Goal: Answer question/provide support: Share knowledge or assist other users

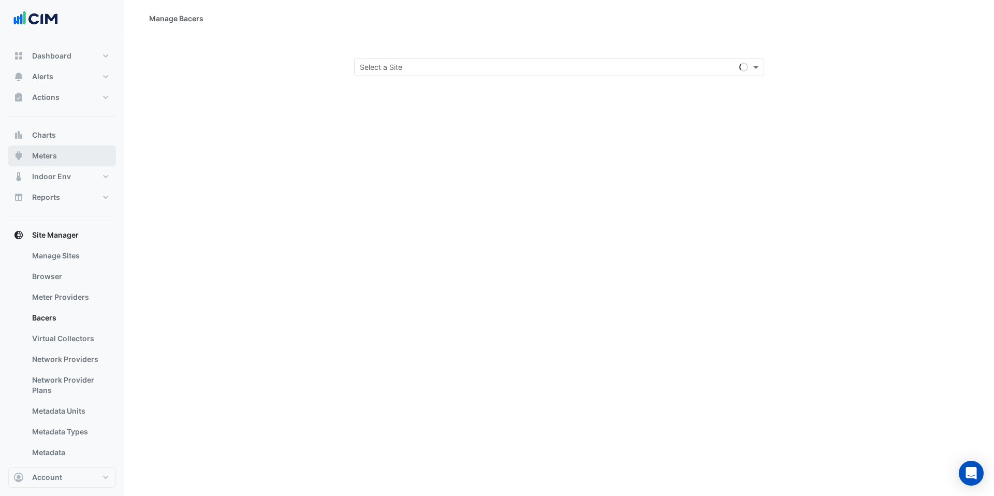
click at [51, 159] on span "Meters" at bounding box center [44, 156] width 25 height 10
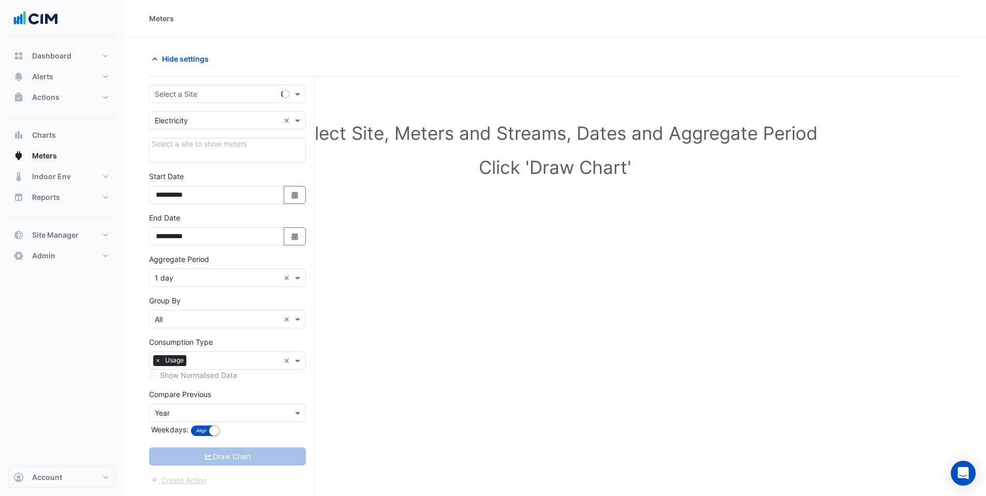
click at [183, 96] on input "text" at bounding box center [217, 94] width 125 height 11
click at [246, 96] on input "text" at bounding box center [217, 94] width 125 height 11
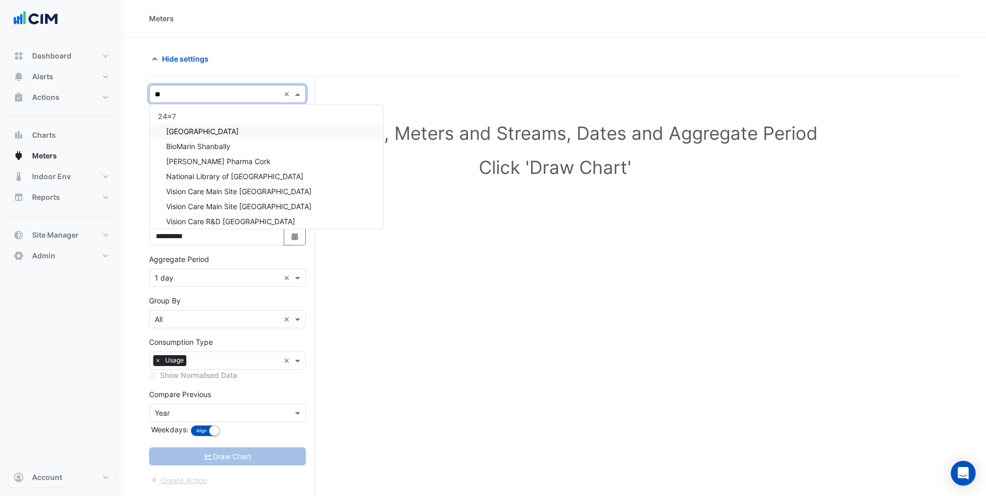
type input "*"
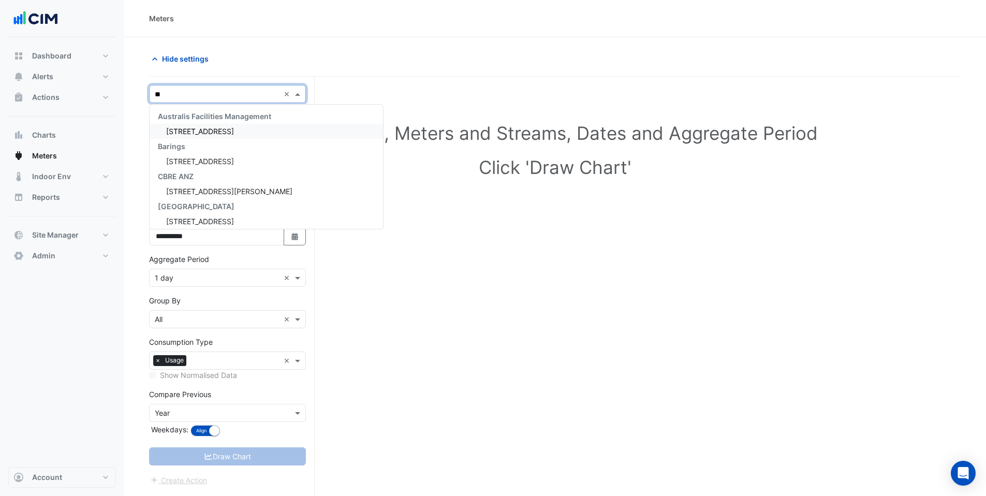
type input "*"
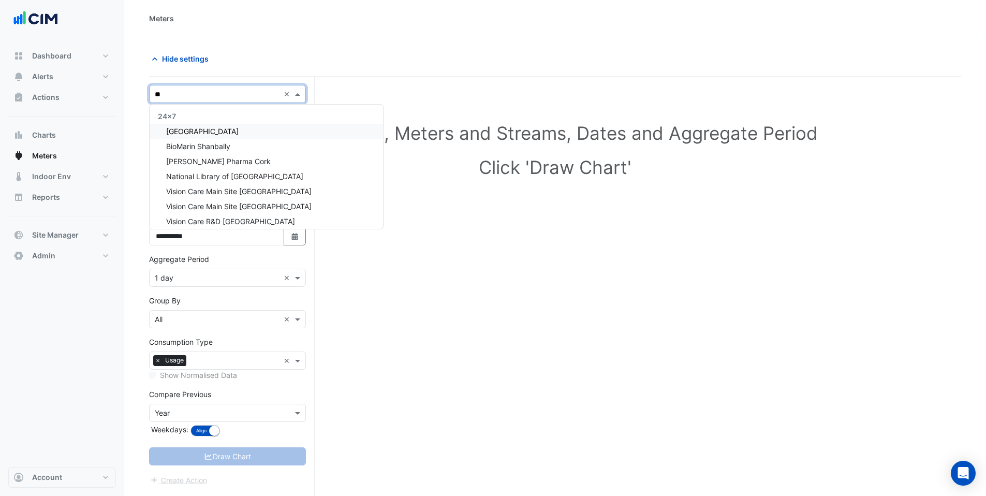
type input "*"
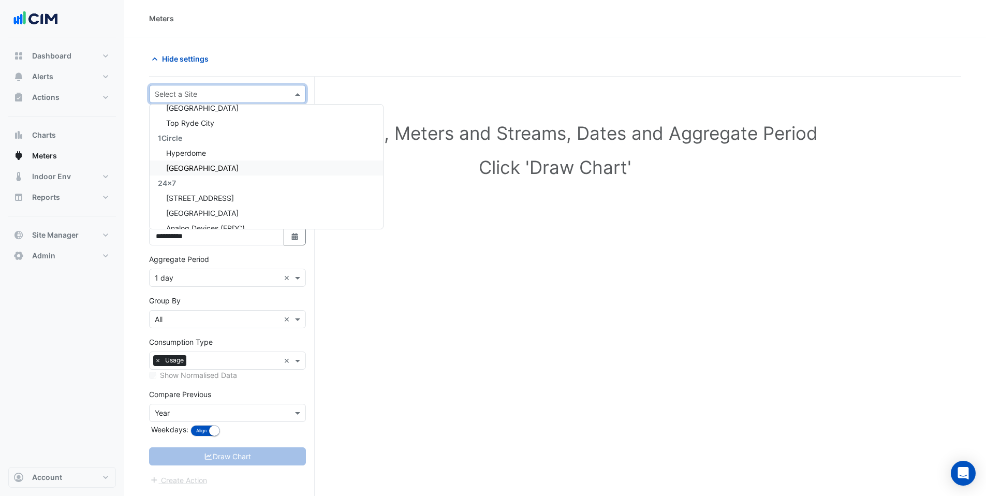
scroll to position [114, 0]
click at [205, 93] on input "text" at bounding box center [217, 94] width 125 height 11
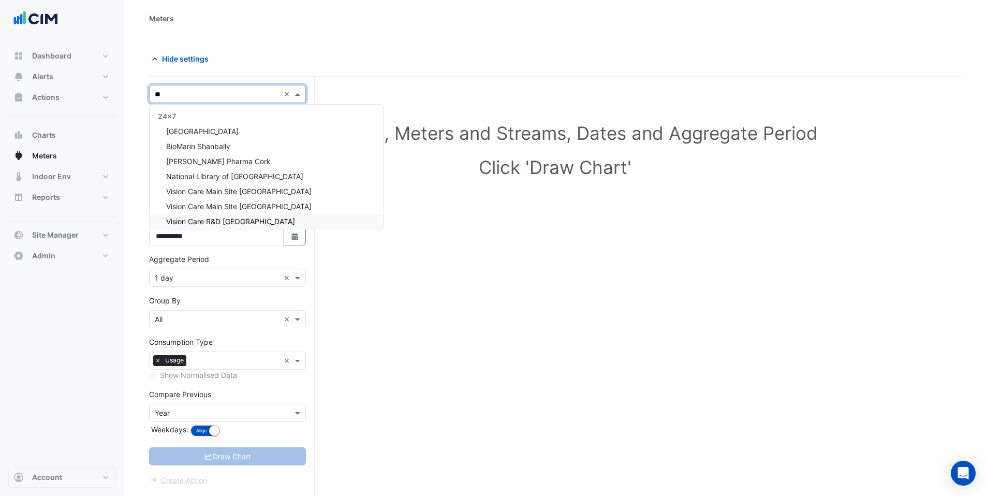
type input "*"
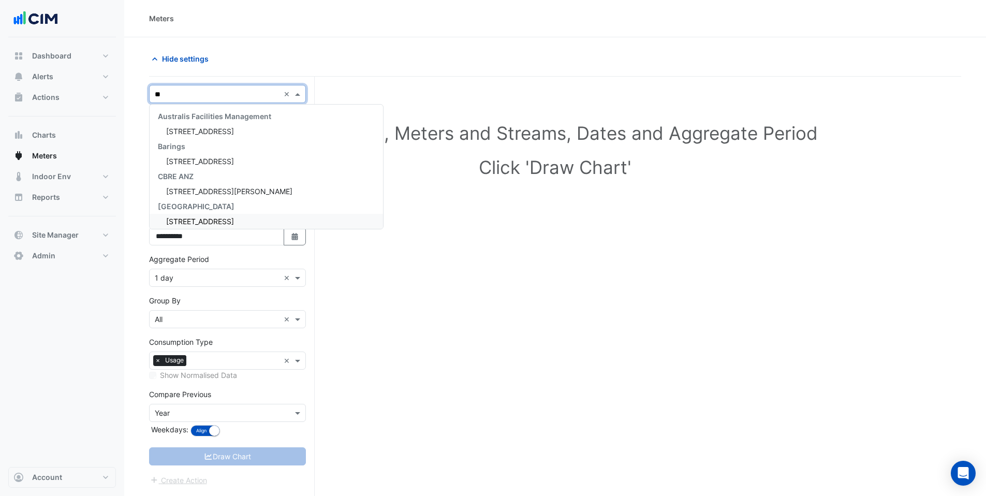
type input "*"
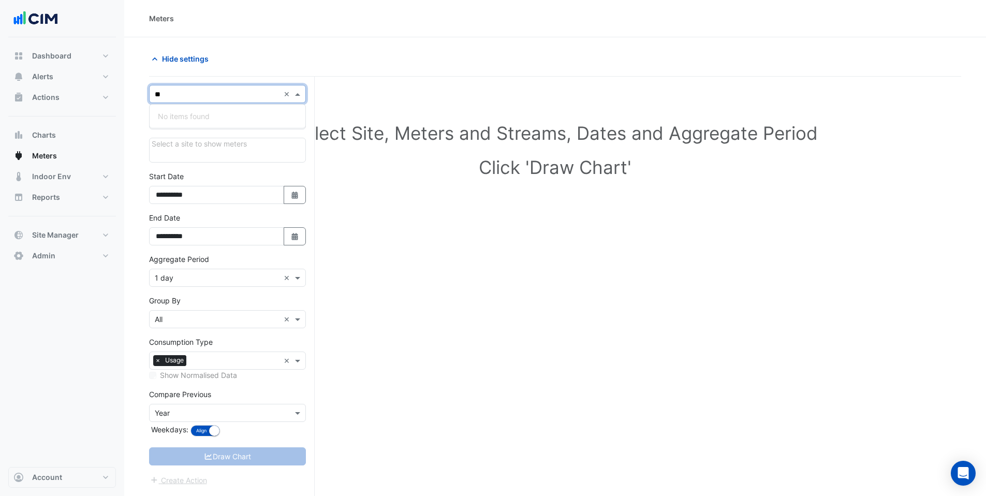
type input "*"
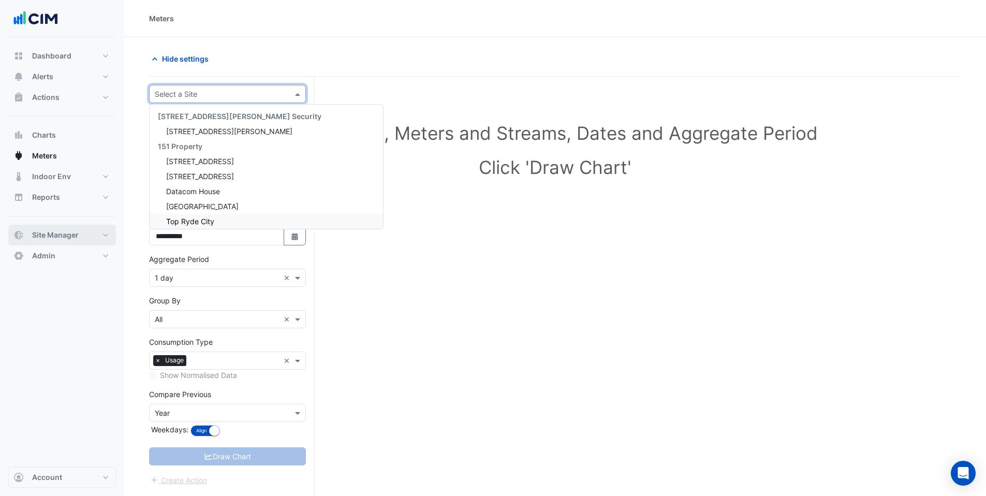
click at [55, 238] on span "Site Manager" at bounding box center [55, 235] width 47 height 10
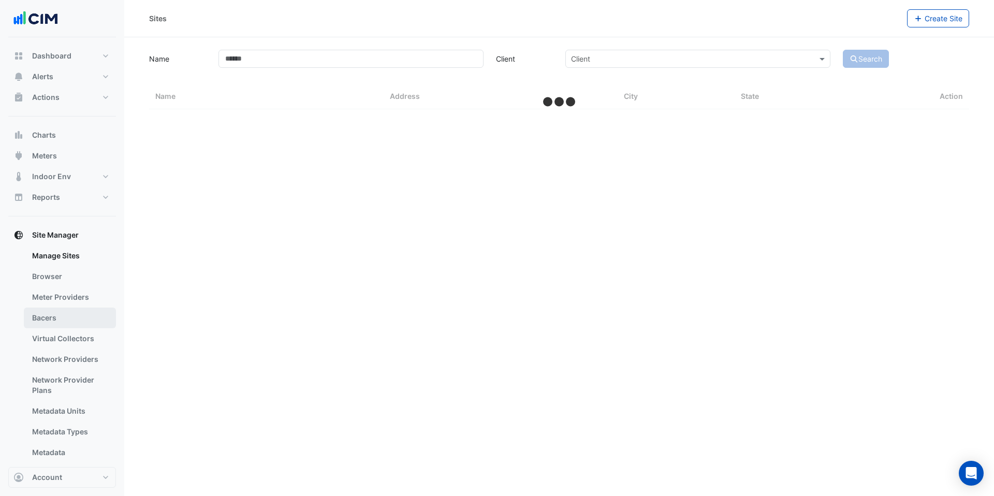
click at [52, 311] on link "Bacers" at bounding box center [70, 317] width 92 height 21
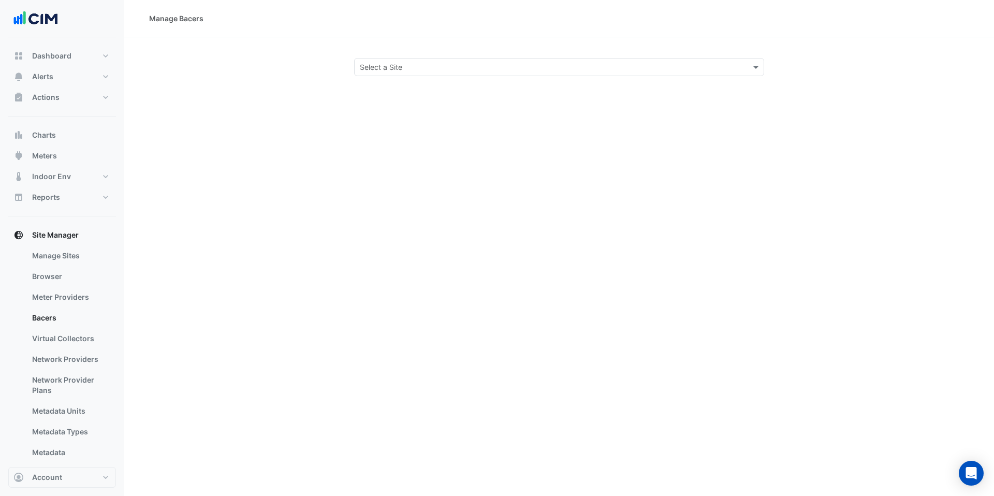
click at [390, 67] on input "text" at bounding box center [549, 67] width 378 height 11
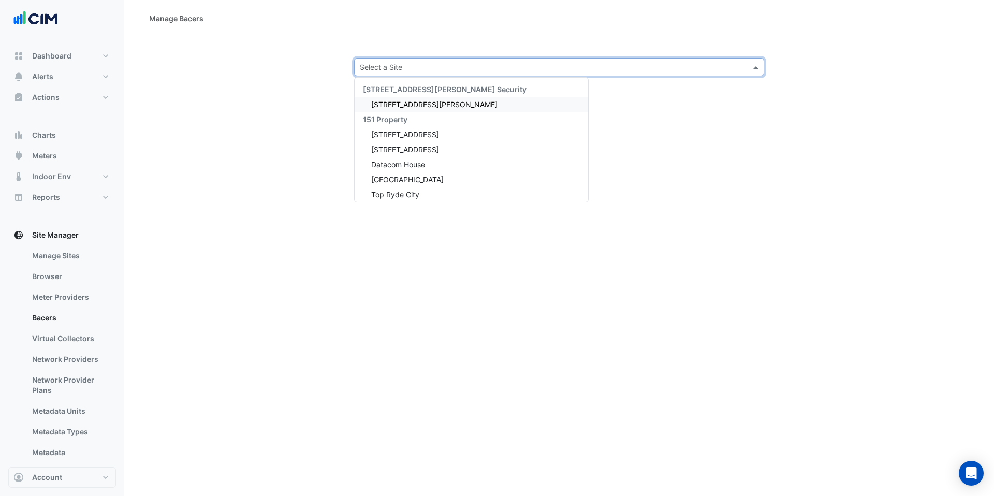
click at [389, 67] on input "text" at bounding box center [549, 67] width 378 height 11
type input "*****"
click at [414, 103] on span "[GEOGRAPHIC_DATA]" at bounding box center [407, 104] width 72 height 9
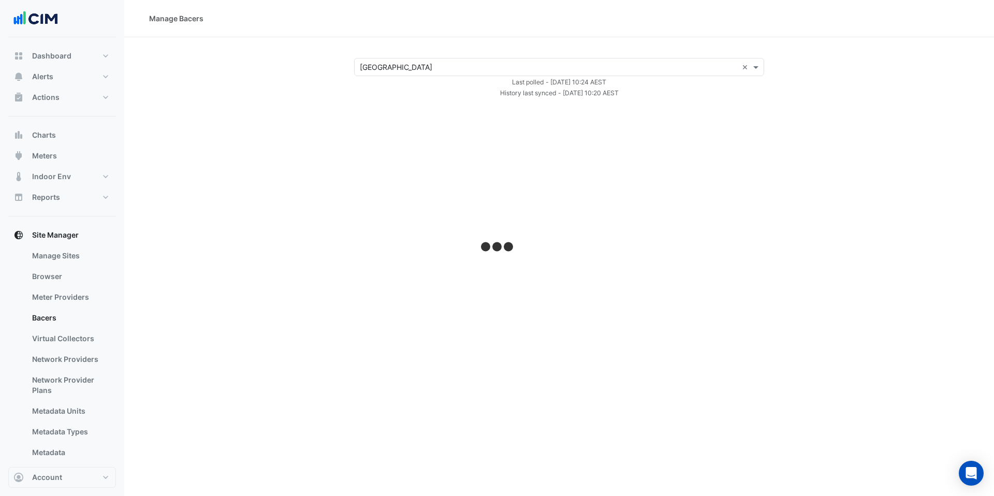
select select "***"
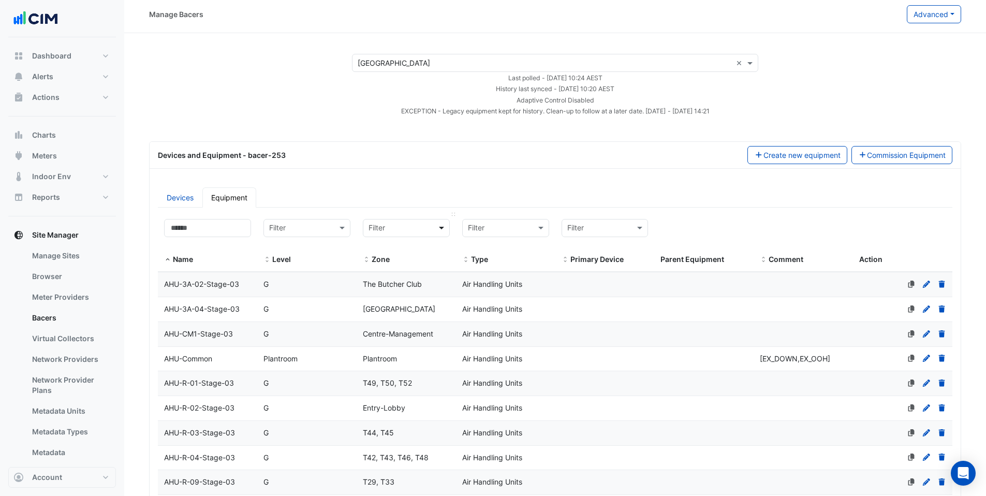
scroll to position [11, 0]
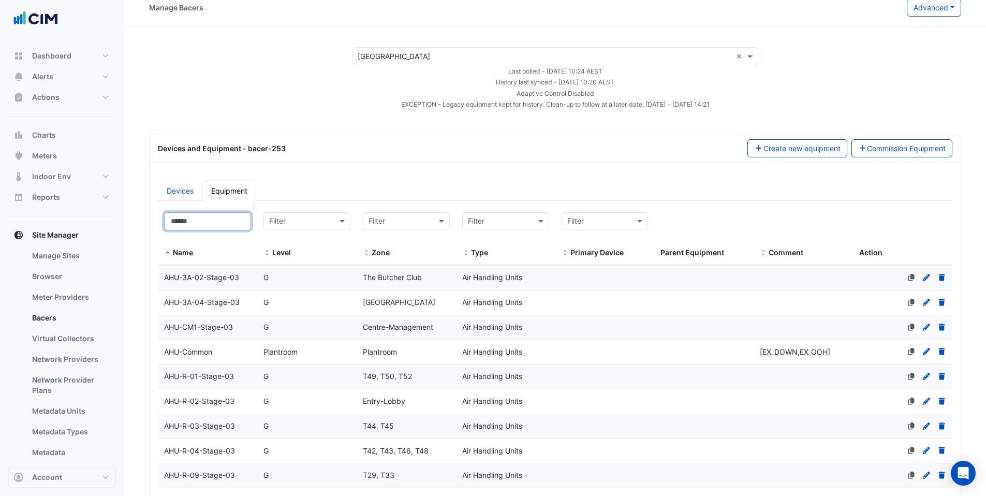
click at [216, 222] on input at bounding box center [207, 221] width 87 height 18
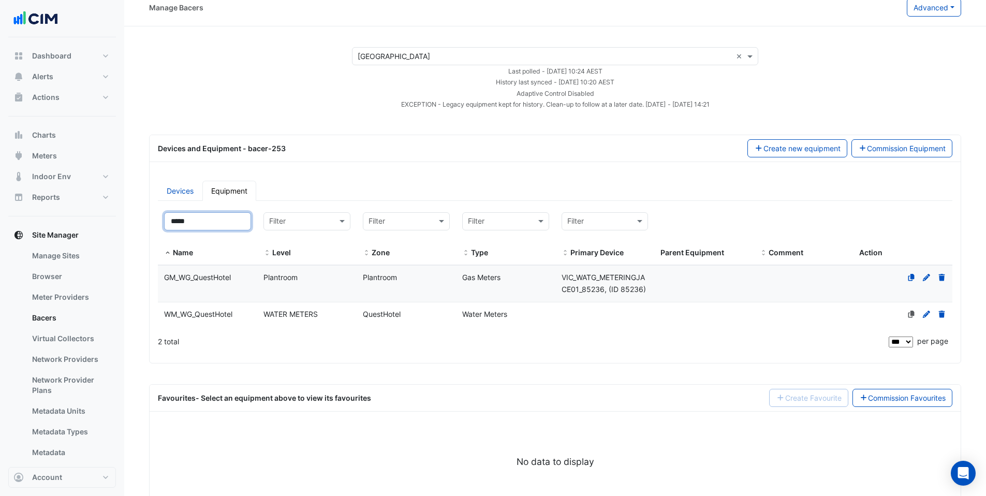
type input "*****"
click at [572, 316] on datatable-body-cell "Primary Device" at bounding box center [604, 314] width 99 height 24
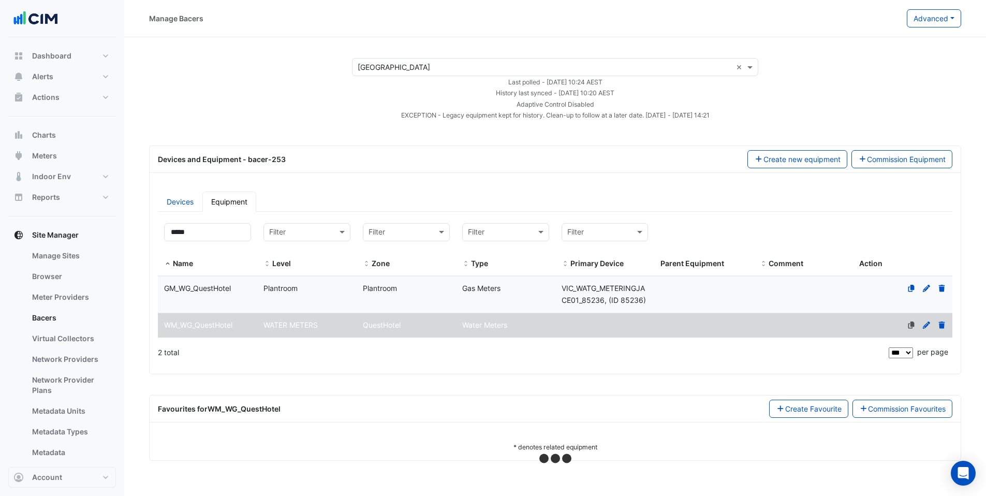
scroll to position [0, 0]
select select "***"
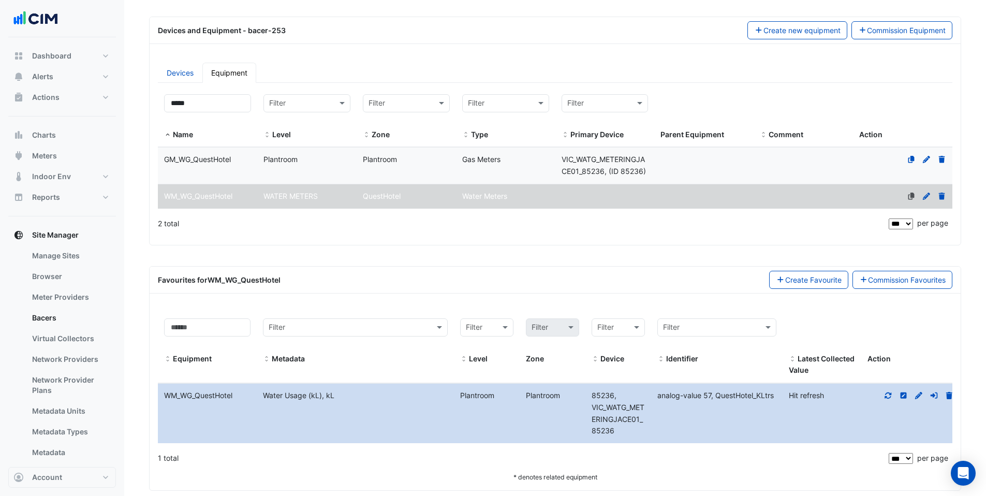
scroll to position [144, 0]
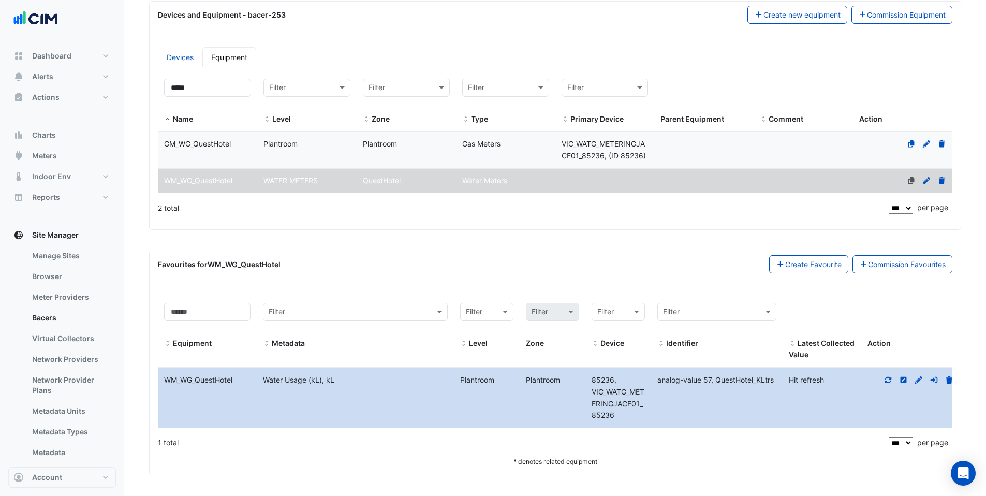
drag, startPoint x: 658, startPoint y: 383, endPoint x: 775, endPoint y: 382, distance: 117.0
click at [774, 382] on span "analog-value 57, QuestHotel_KLtrs" at bounding box center [715, 379] width 116 height 9
click at [887, 381] on icon at bounding box center [888, 379] width 9 height 7
drag, startPoint x: 717, startPoint y: 395, endPoint x: 648, endPoint y: 380, distance: 71.0
click at [648, 380] on div "analog-value 57, QuestHotel_KLtrs" at bounding box center [712, 380] width 130 height 12
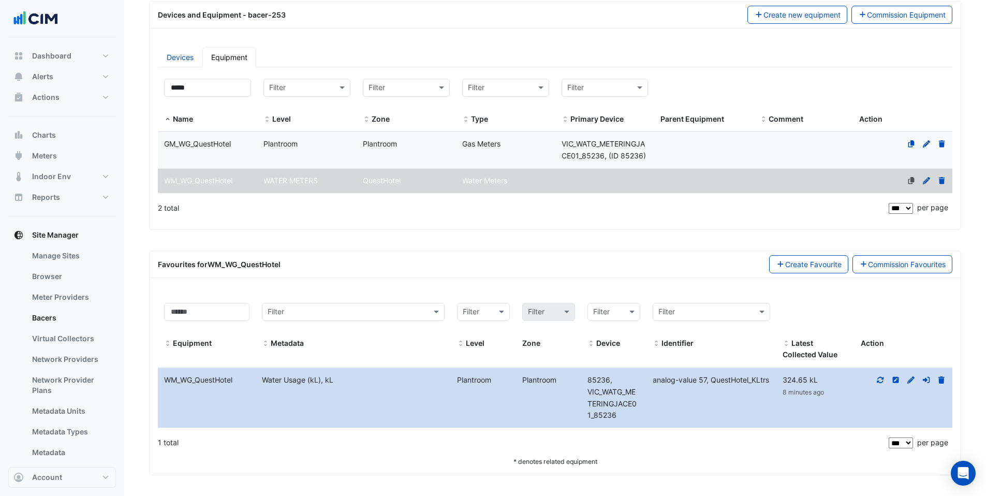
copy span "analog-value 57, QuestHotel_KLtrs"
drag, startPoint x: 589, startPoint y: 379, endPoint x: 614, endPoint y: 414, distance: 42.7
click at [614, 414] on div "85236, VIC_WATG_METERINGJACE01_85236" at bounding box center [613, 397] width 65 height 47
copy span "85236, VIC_WATG_METERINGJACE01_85236"
click at [49, 151] on span "Meters" at bounding box center [44, 156] width 25 height 10
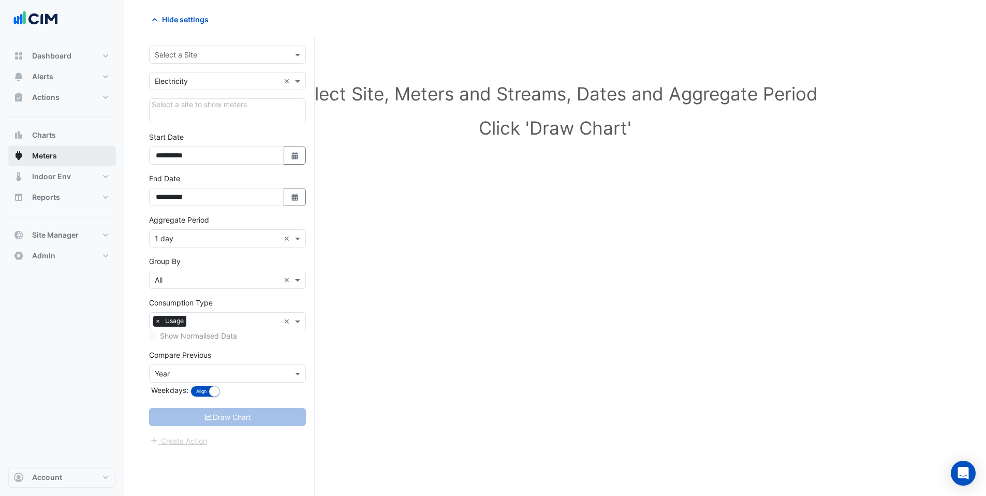
scroll to position [39, 0]
click at [61, 241] on button "Site Manager" at bounding box center [62, 235] width 108 height 21
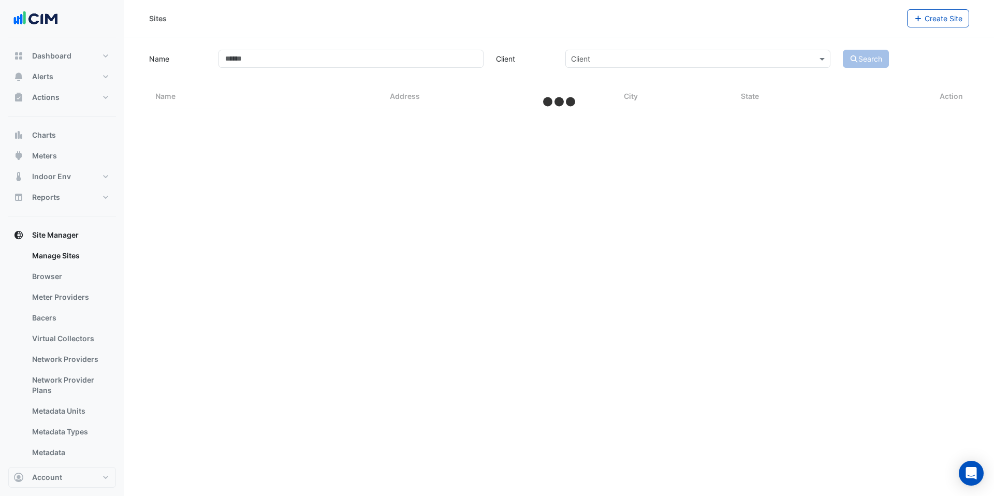
select select "***"
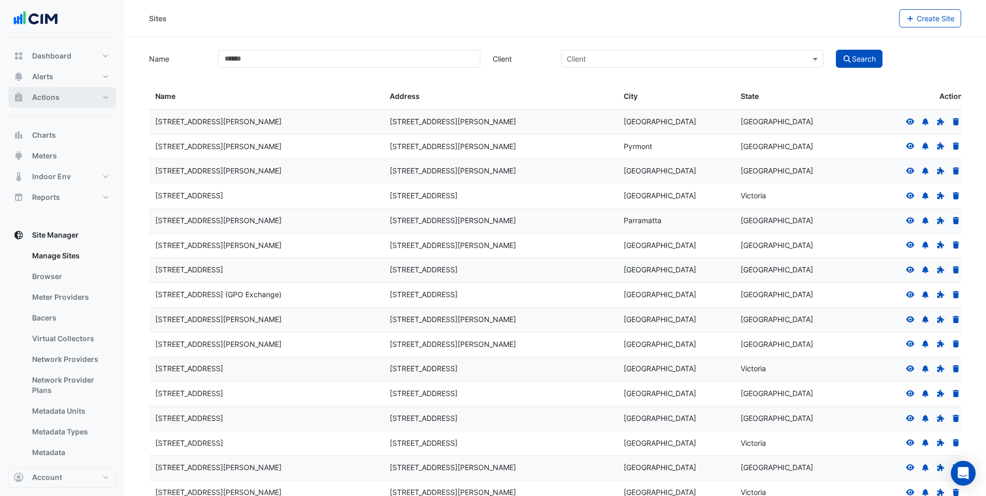
drag, startPoint x: 55, startPoint y: 101, endPoint x: 54, endPoint y: 108, distance: 7.3
click at [54, 101] on span "Actions" at bounding box center [45, 97] width 27 height 10
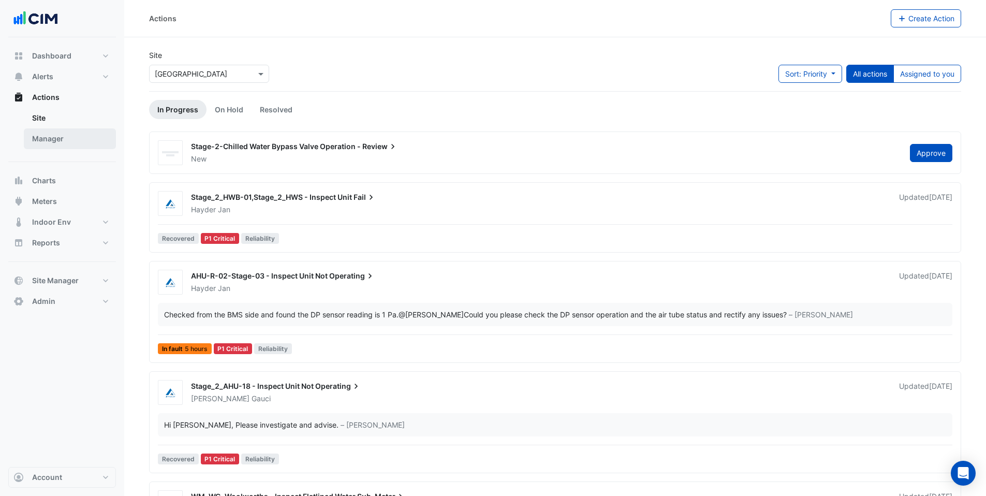
click at [58, 142] on link "Manager" at bounding box center [70, 138] width 92 height 21
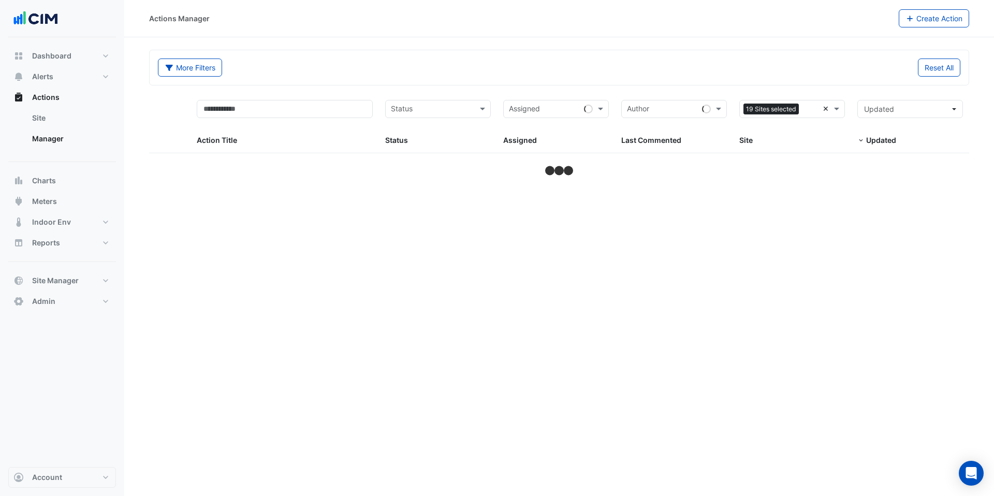
select select "***"
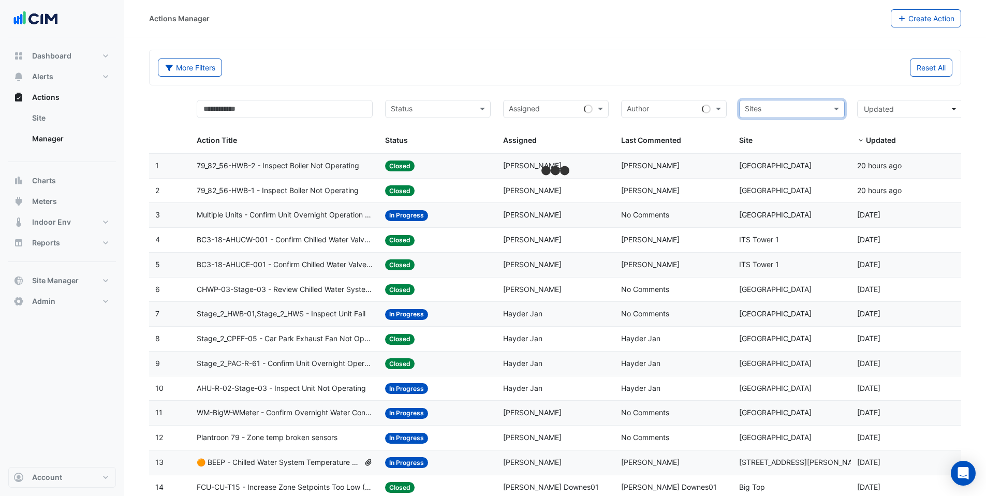
click at [814, 108] on input "text" at bounding box center [786, 110] width 82 height 12
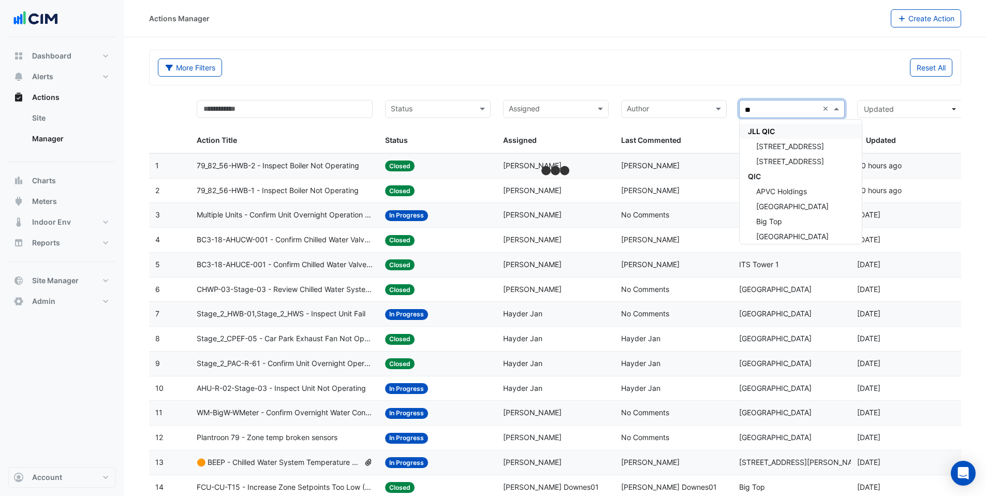
type input "***"
click at [758, 177] on span "QIC" at bounding box center [754, 176] width 13 height 9
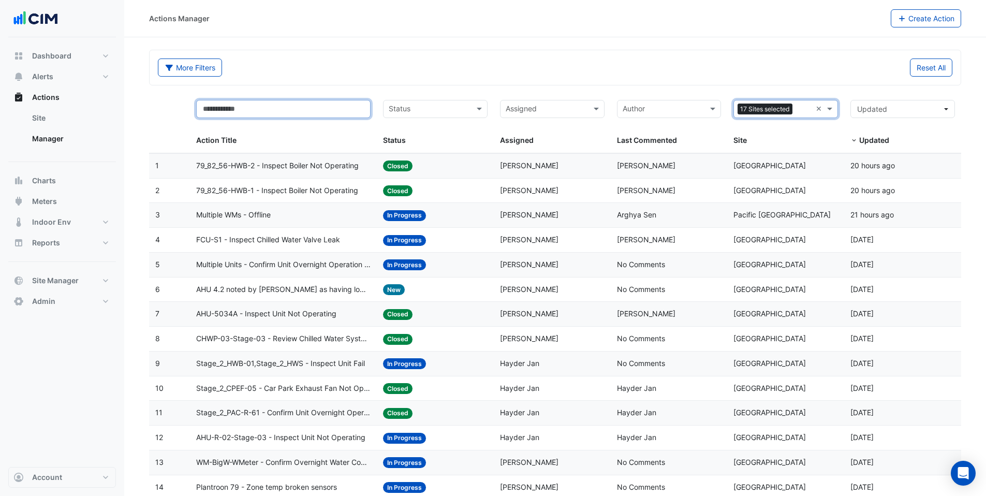
click at [243, 106] on input "text" at bounding box center [283, 109] width 174 height 18
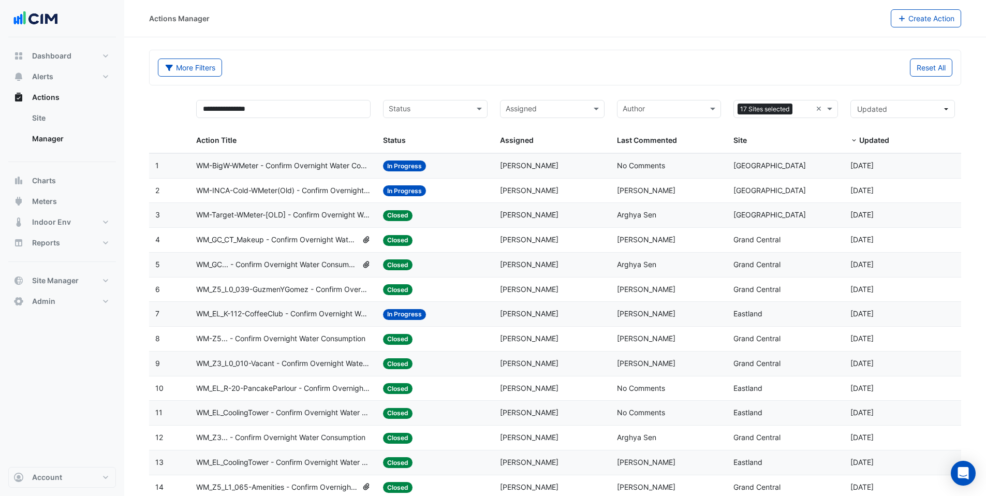
click at [273, 265] on span "WM_GC... - Confirm Overnight Water Consumption" at bounding box center [277, 265] width 162 height 12
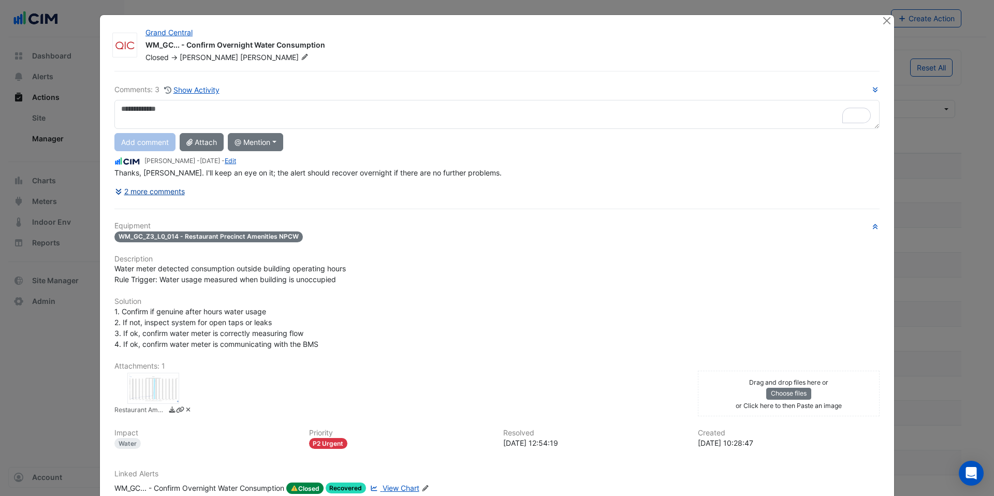
click at [171, 192] on button "2 more comments" at bounding box center [149, 191] width 71 height 18
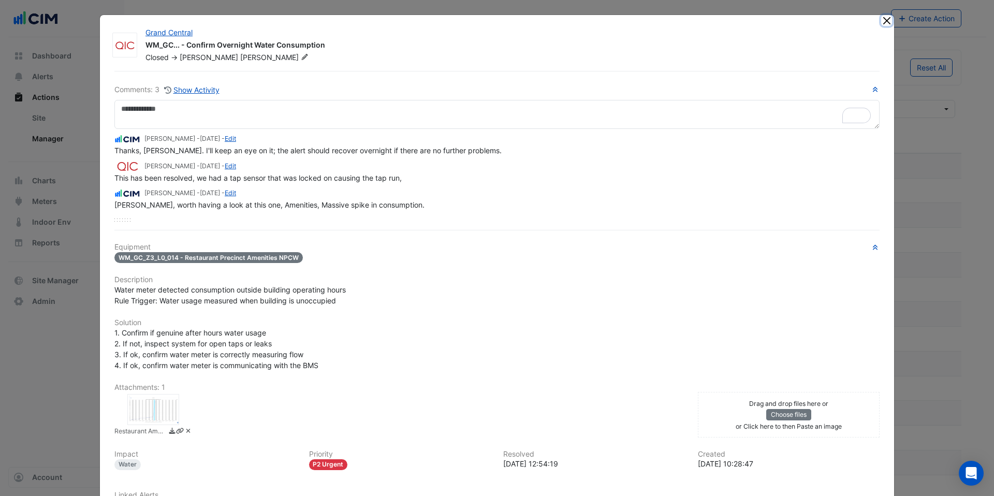
click at [881, 22] on button "Close" at bounding box center [886, 20] width 11 height 11
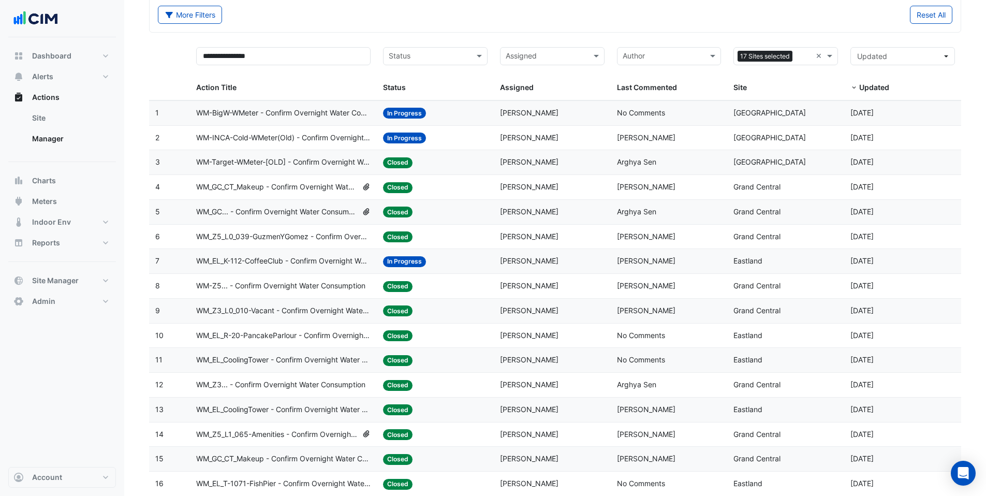
scroll to position [64, 0]
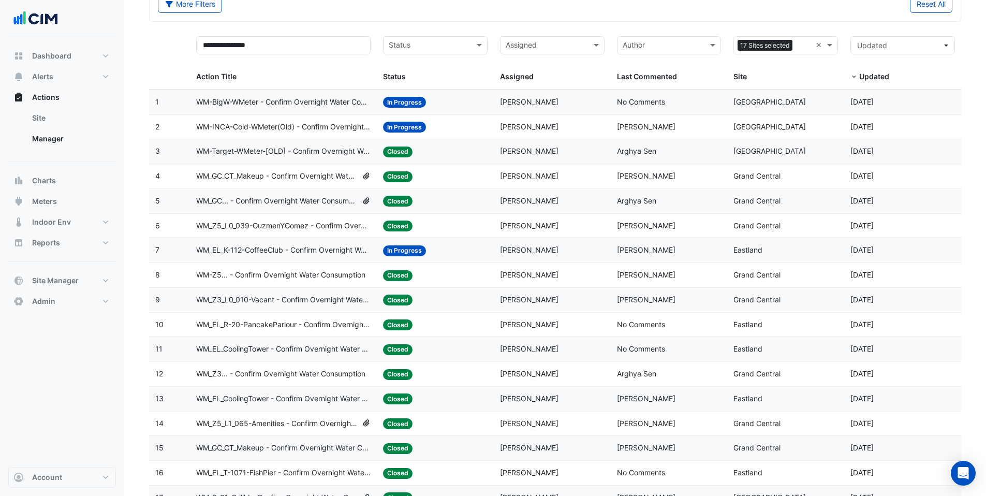
click at [258, 252] on span "WM_EL_K-112-CoffeeClub - Confirm Overnight Water Consumption" at bounding box center [283, 250] width 174 height 12
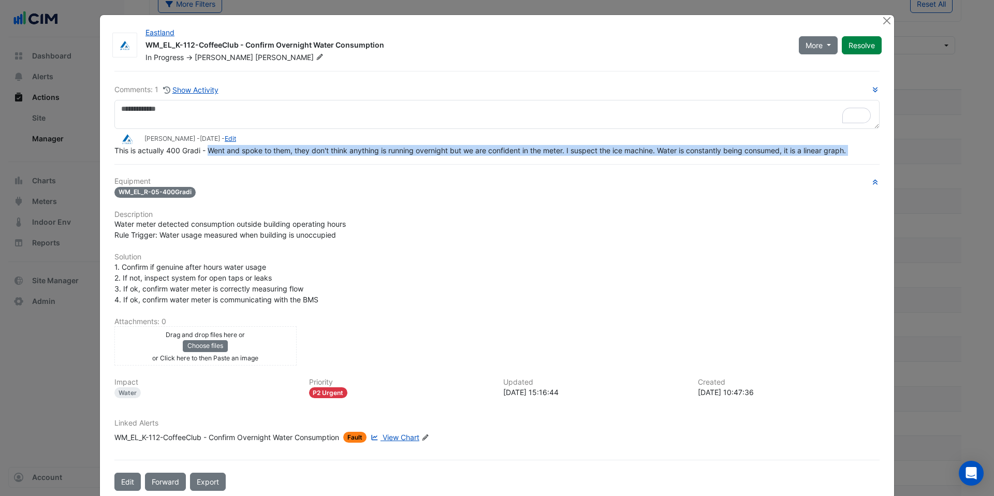
drag, startPoint x: 204, startPoint y: 173, endPoint x: 297, endPoint y: 173, distance: 92.7
click at [297, 173] on div "Comments: 1 Show Activity Darcy Robinson - 4 months and 17 days ago - Edit This…" at bounding box center [497, 281] width 778 height 420
click at [350, 174] on div "Comments: 1 Show Activity Darcy Robinson - 4 months and 17 days ago - Edit This…" at bounding box center [497, 281] width 778 height 420
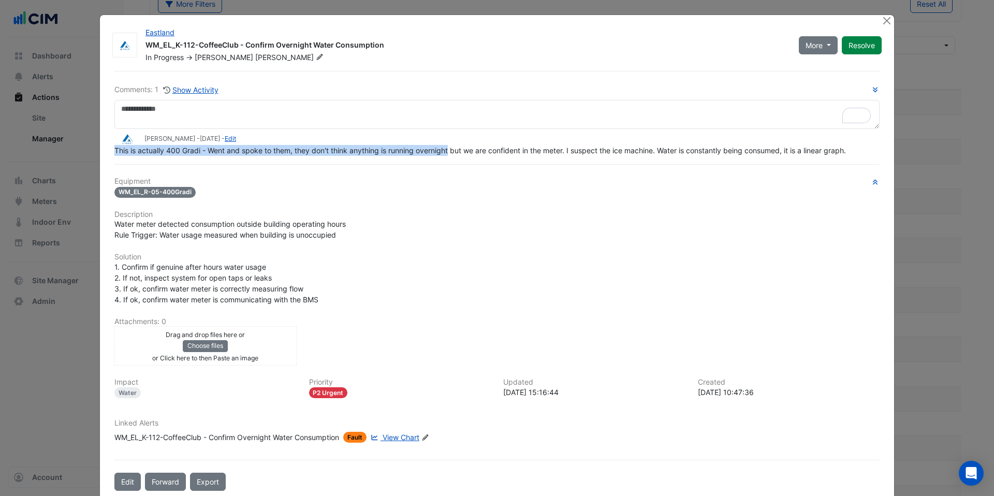
drag, startPoint x: 389, startPoint y: 142, endPoint x: 446, endPoint y: 147, distance: 57.7
click at [446, 147] on app-ticket-comment "Darcy Robinson - 4 months and 17 days ago - Edit This is actually 400 Gradi - W…" at bounding box center [496, 144] width 765 height 23
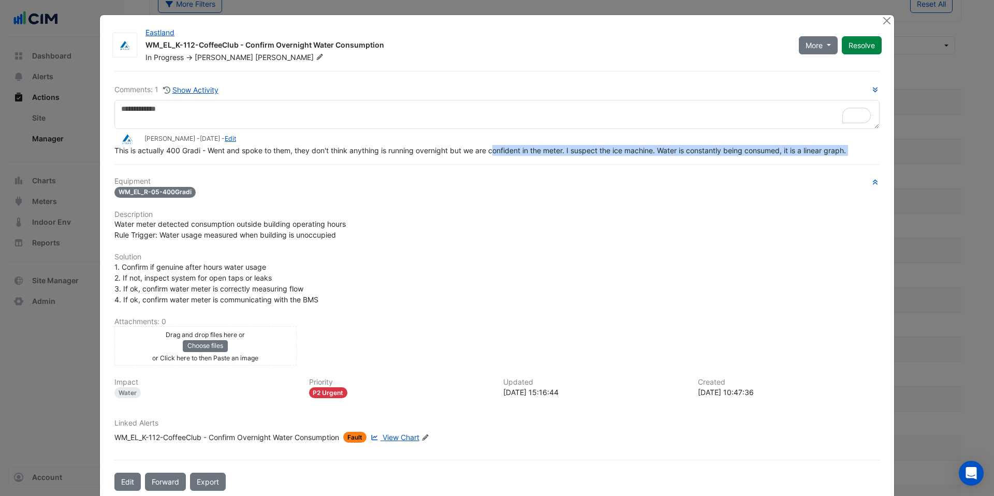
drag, startPoint x: 492, startPoint y: 150, endPoint x: 834, endPoint y: 157, distance: 342.2
click at [834, 157] on div "Comments: 1 Show Activity Darcy Robinson - 4 months and 17 days ago - Edit This…" at bounding box center [497, 281] width 778 height 420
click at [765, 207] on div "Equipment WM_EL_R-05-400Gradi Description Water meter detected consumption outs…" at bounding box center [496, 314] width 765 height 274
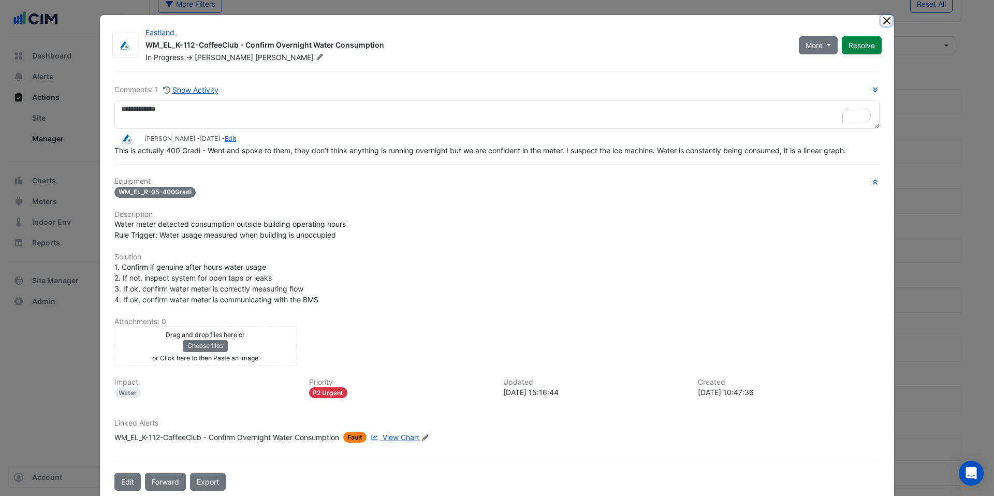
click at [884, 22] on button "Close" at bounding box center [886, 20] width 11 height 11
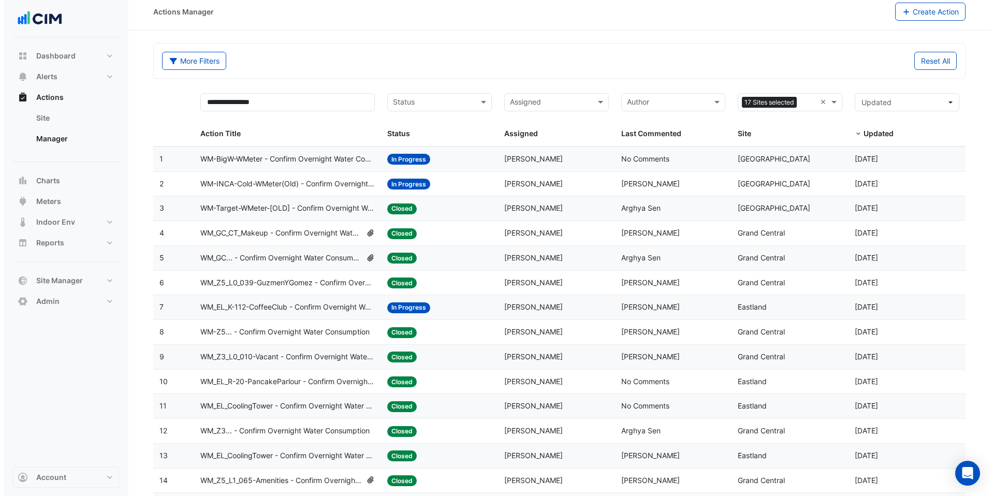
scroll to position [0, 0]
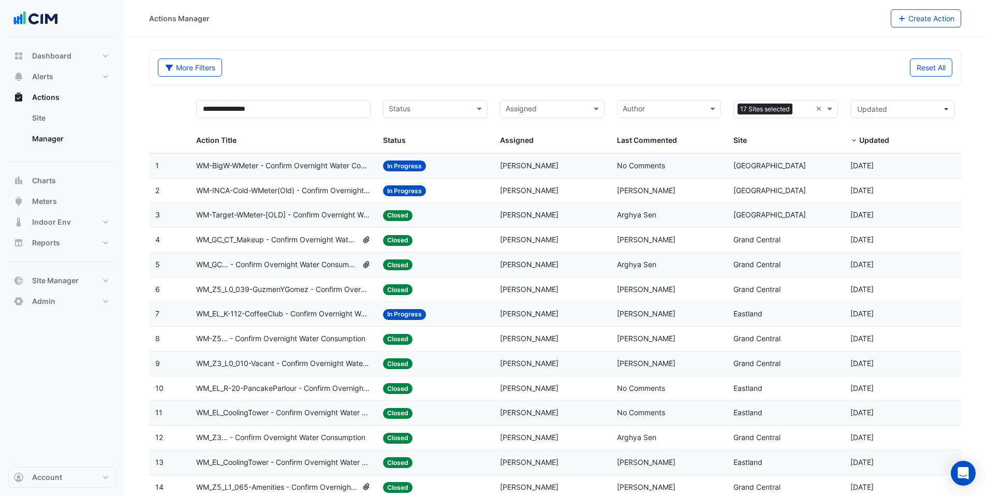
click at [322, 170] on span "WM-BigW-WMeter - Confirm Overnight Water Consumption" at bounding box center [283, 166] width 174 height 12
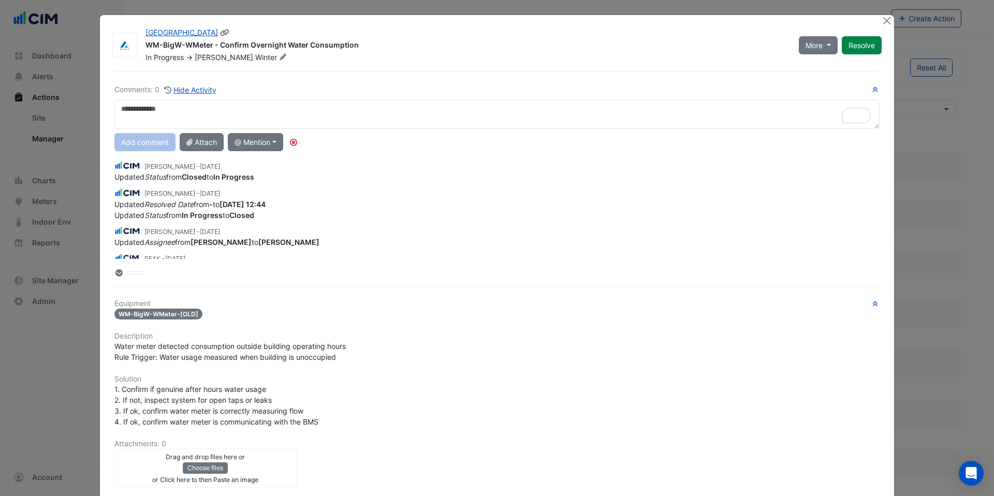
click at [145, 46] on div "WM-BigW-WMeter - Confirm Overnight Water Consumption" at bounding box center [465, 46] width 641 height 12
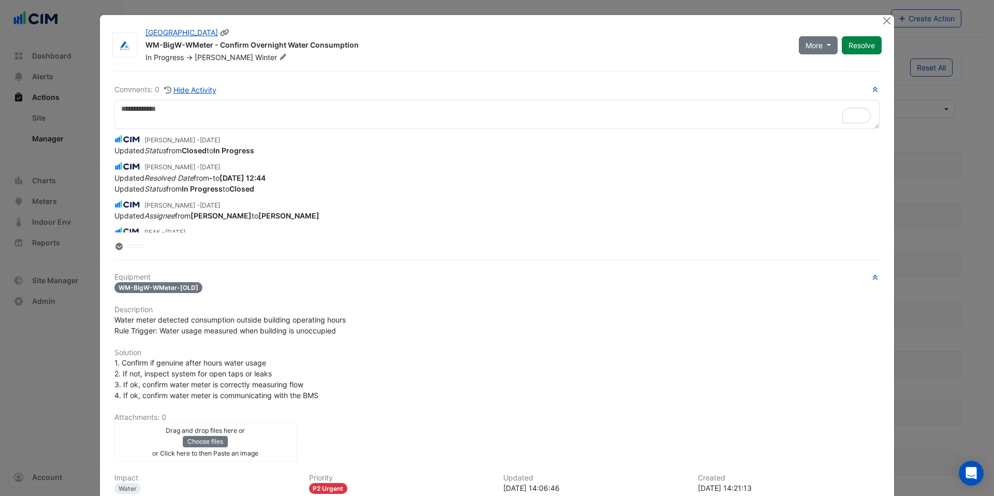
drag, startPoint x: 215, startPoint y: 46, endPoint x: 361, endPoint y: 48, distance: 146.5
click at [361, 48] on div "WM-BigW-WMeter - Confirm Overnight Water Consumption" at bounding box center [465, 46] width 641 height 12
copy div "Confirm Overnight Water Consumption"
click at [882, 19] on button "Close" at bounding box center [886, 20] width 11 height 11
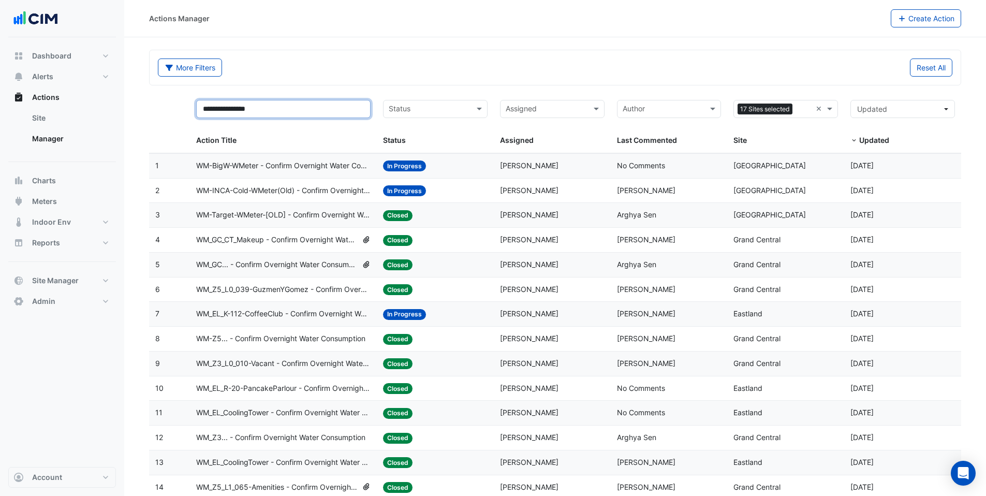
drag, startPoint x: 259, startPoint y: 111, endPoint x: 184, endPoint y: 108, distance: 75.1
click at [184, 108] on div "**********" at bounding box center [555, 124] width 812 height 60
paste input "**********"
type input "**********"
click at [298, 238] on span "WM_GC_CT_Makeup - Confirm Overnight Water Consumption" at bounding box center [277, 240] width 162 height 12
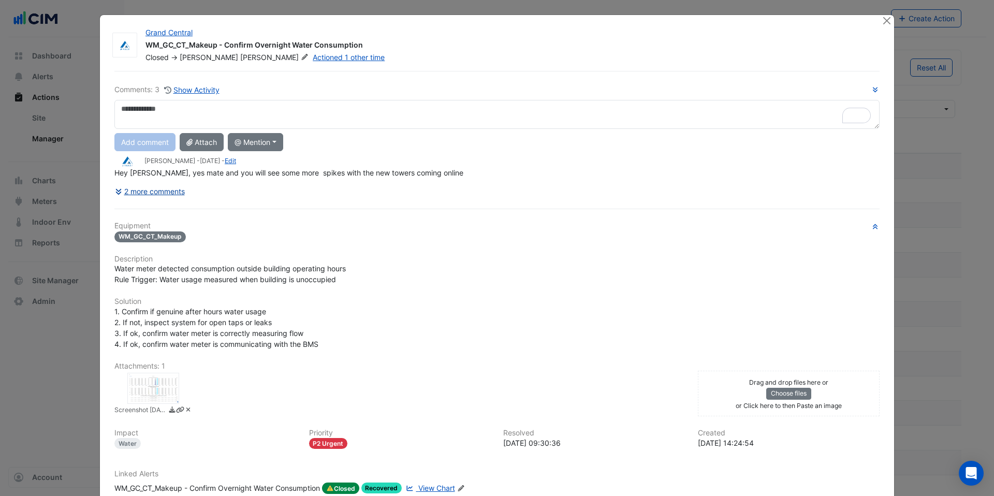
click at [166, 191] on button "2 more comments" at bounding box center [149, 191] width 71 height 18
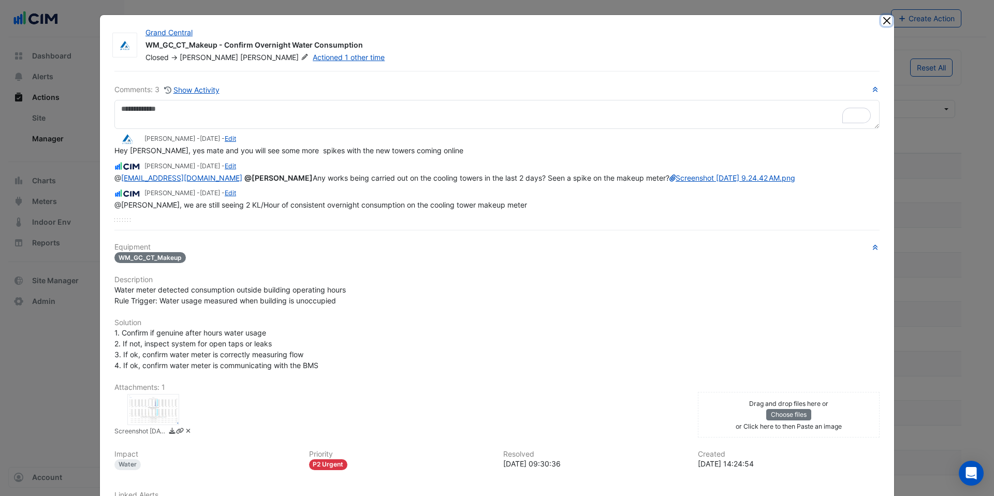
click at [883, 16] on button "Close" at bounding box center [886, 20] width 11 height 11
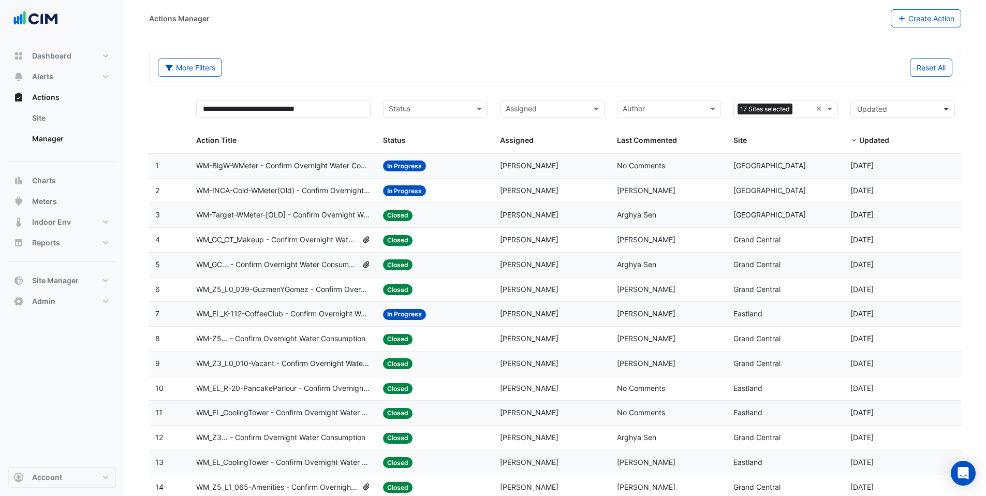
click at [254, 266] on span "WM_GC... - Confirm Overnight Water Consumption" at bounding box center [277, 265] width 162 height 12
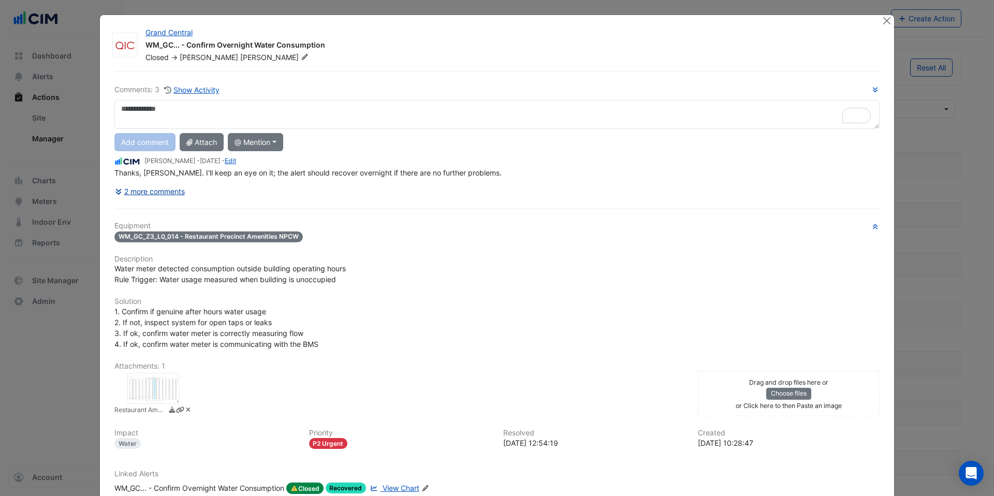
click at [172, 191] on button "2 more comments" at bounding box center [149, 191] width 71 height 18
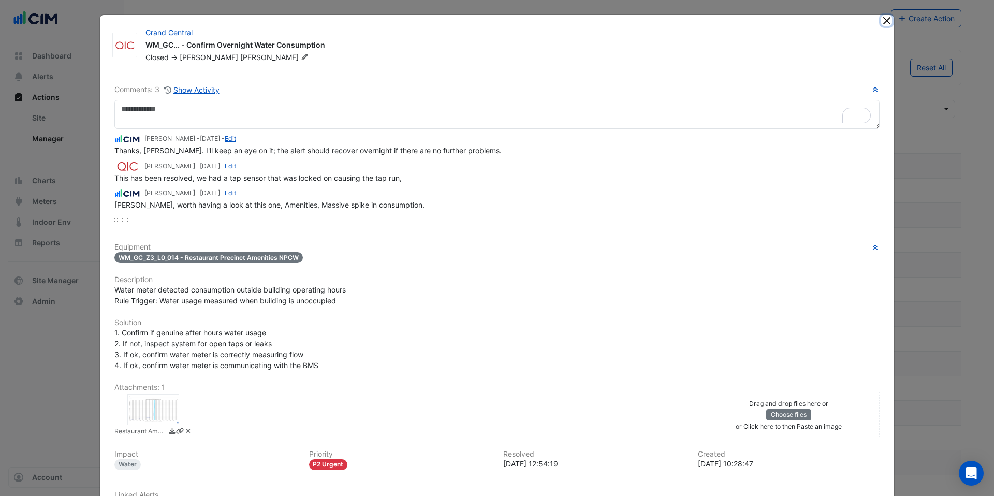
click at [881, 22] on button "Close" at bounding box center [886, 20] width 11 height 11
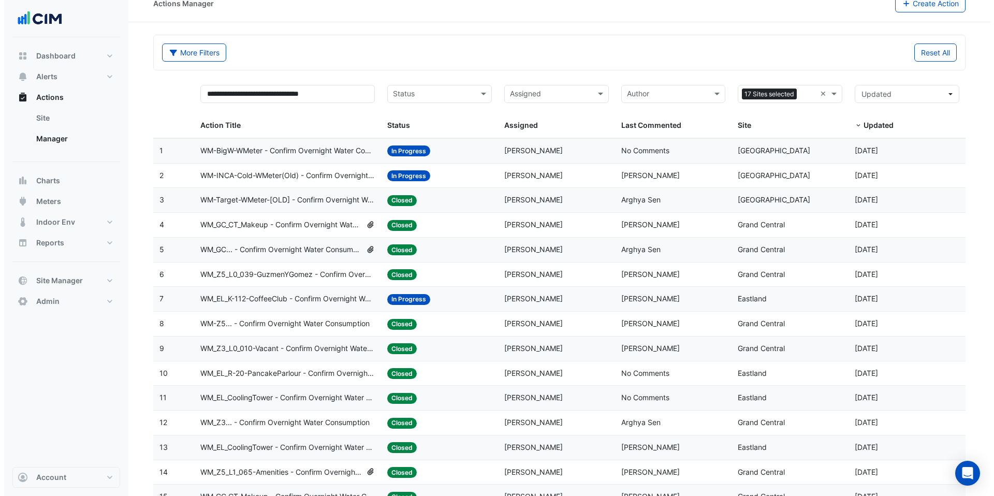
scroll to position [17, 0]
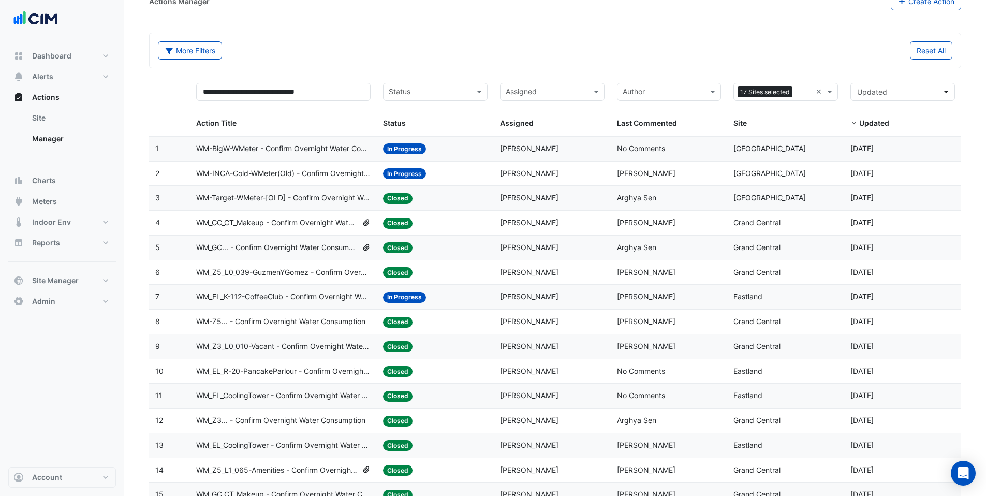
click at [305, 273] on span "WM_Z5_L0_039-GuzmenYGomez - Confirm Overnight Water Consumption" at bounding box center [283, 273] width 174 height 12
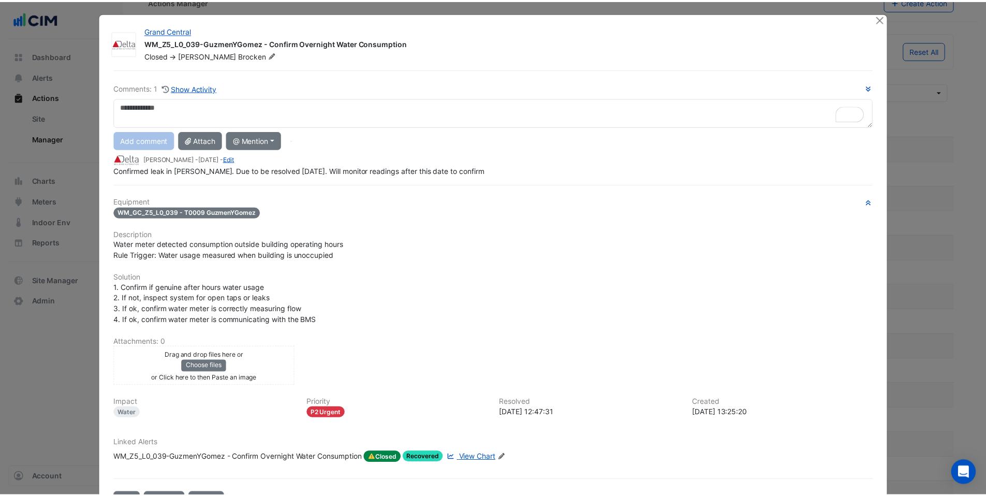
scroll to position [0, 0]
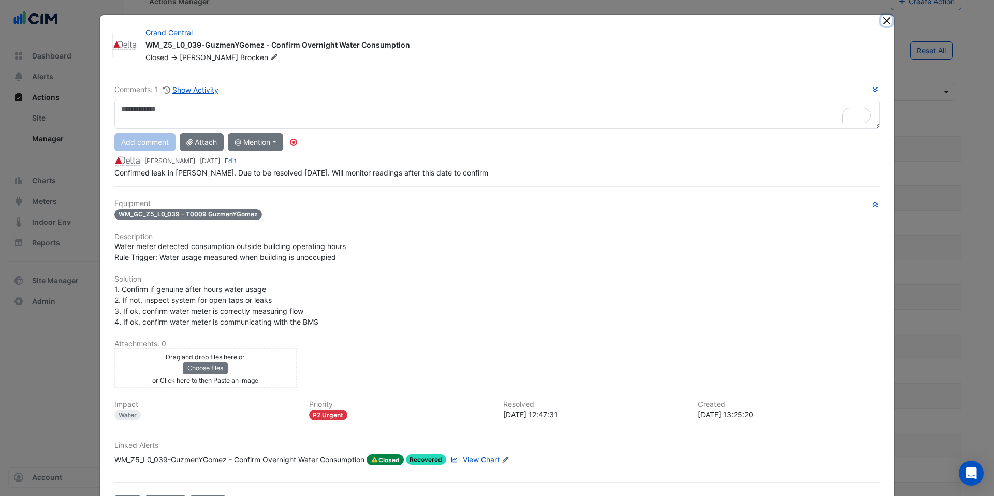
click at [882, 22] on button "Close" at bounding box center [886, 20] width 11 height 11
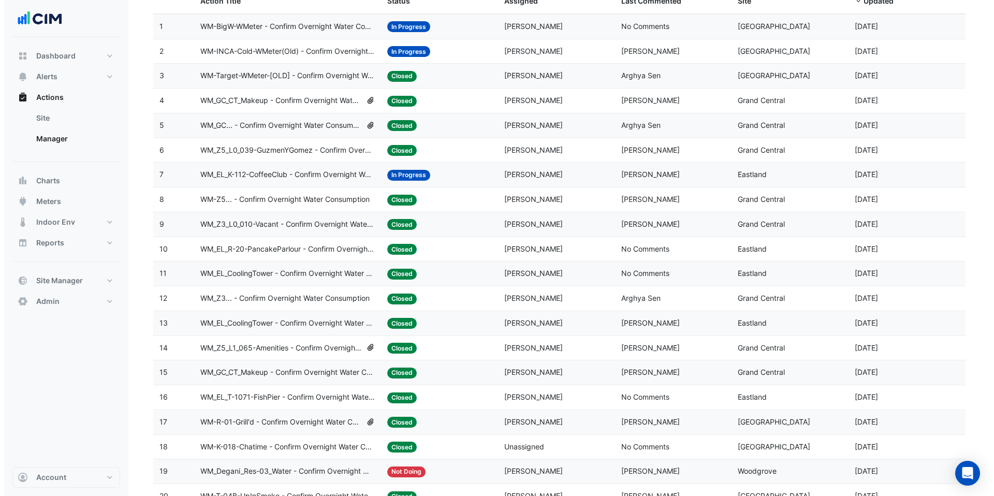
scroll to position [168, 0]
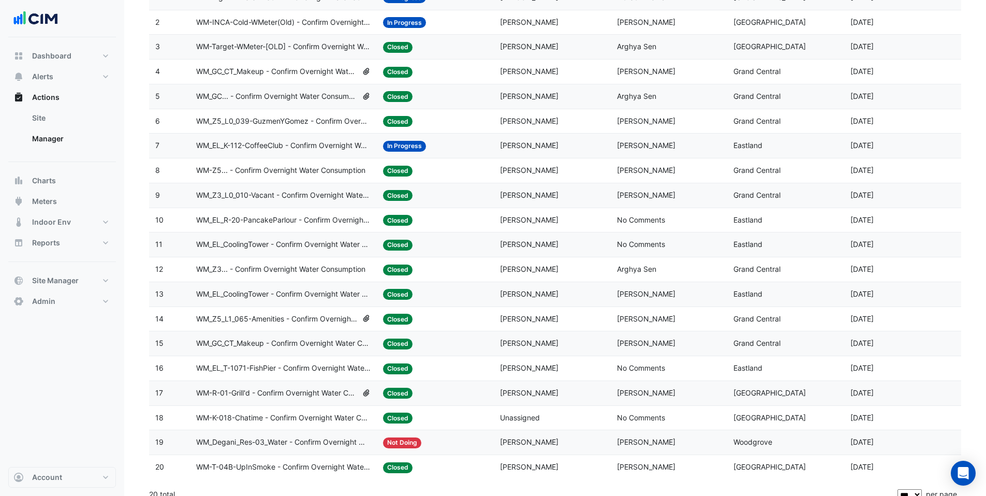
click at [283, 246] on span "WM_EL_CoolingTower - Confirm Overnight Water Consumption" at bounding box center [283, 245] width 174 height 12
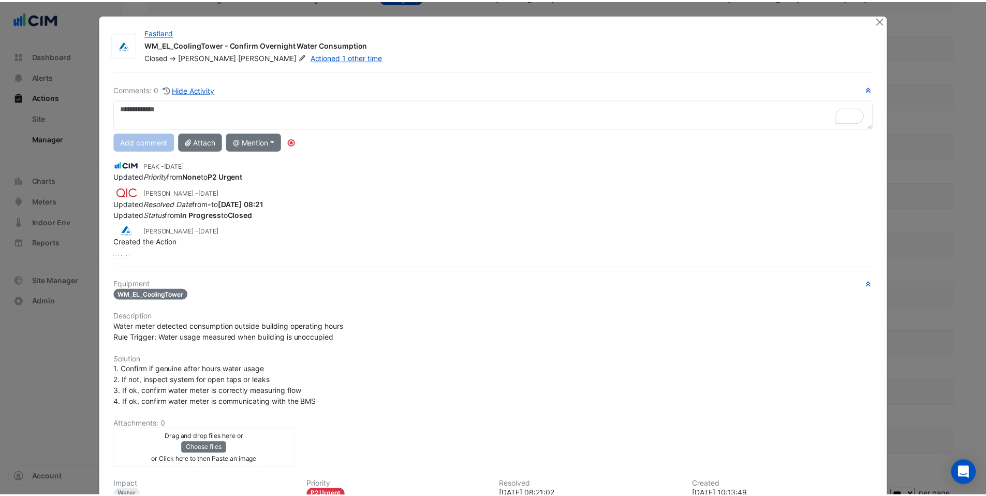
scroll to position [0, 0]
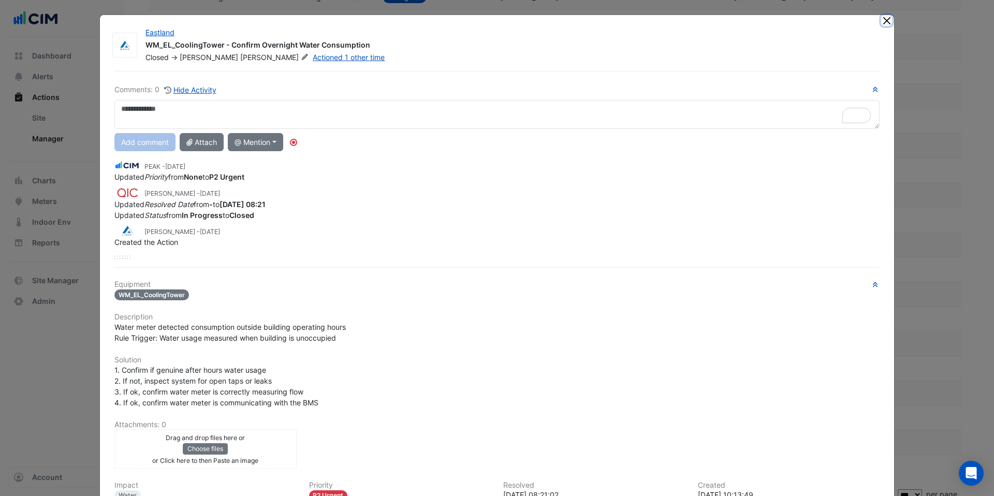
click at [882, 21] on button "Close" at bounding box center [886, 20] width 11 height 11
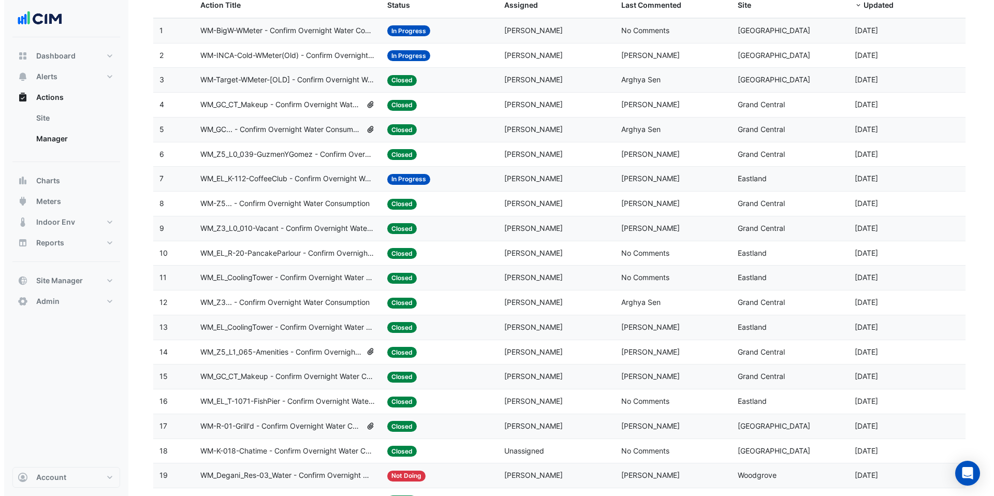
scroll to position [137, 0]
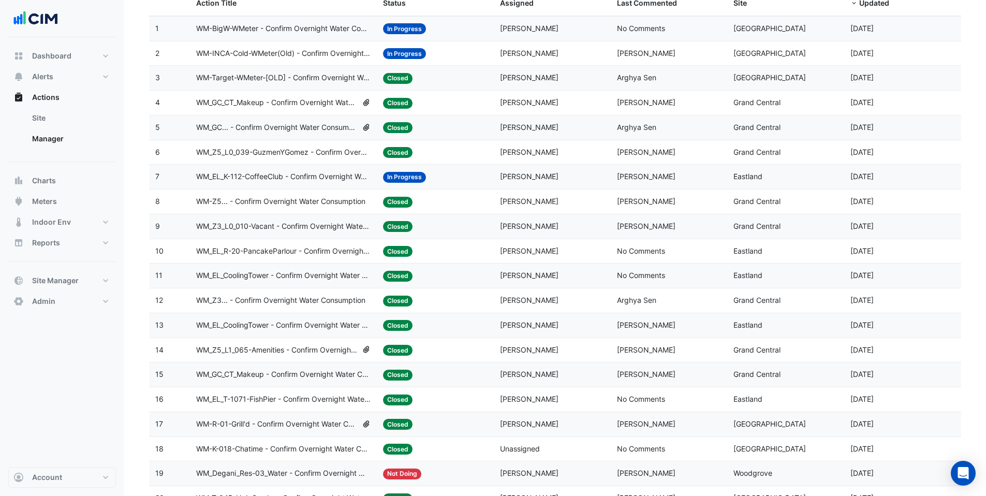
click at [282, 324] on span "WM_EL_CoolingTower - Confirm Overnight Water Consumption" at bounding box center [283, 325] width 174 height 12
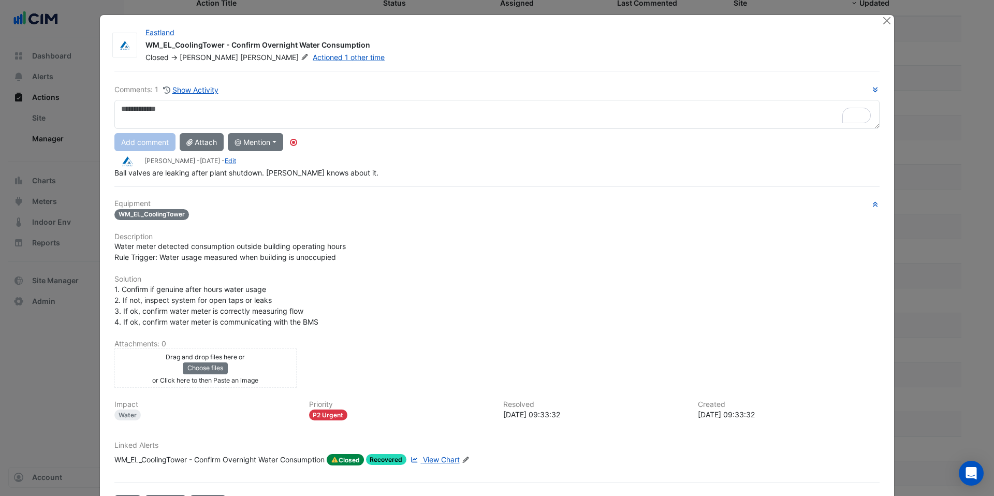
click at [433, 462] on span "View Chart" at bounding box center [441, 459] width 37 height 9
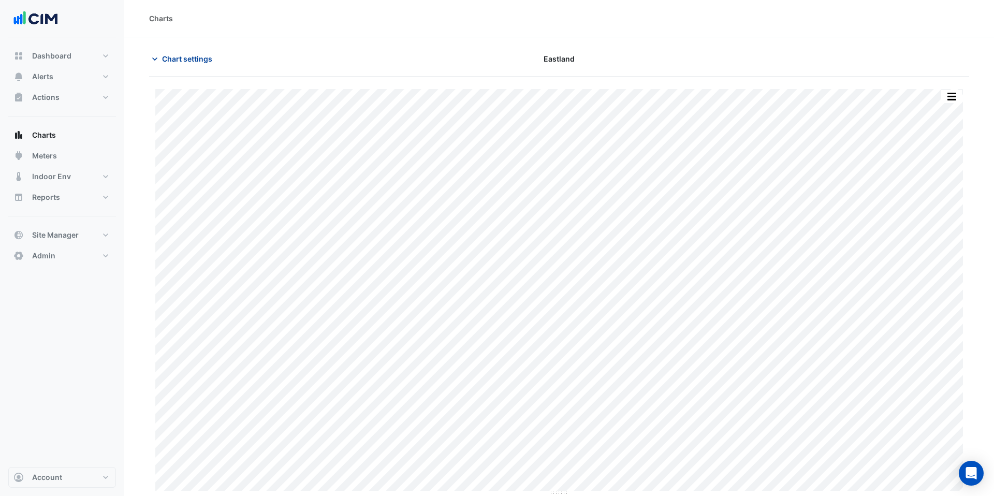
click at [183, 62] on span "Chart settings" at bounding box center [187, 58] width 50 height 11
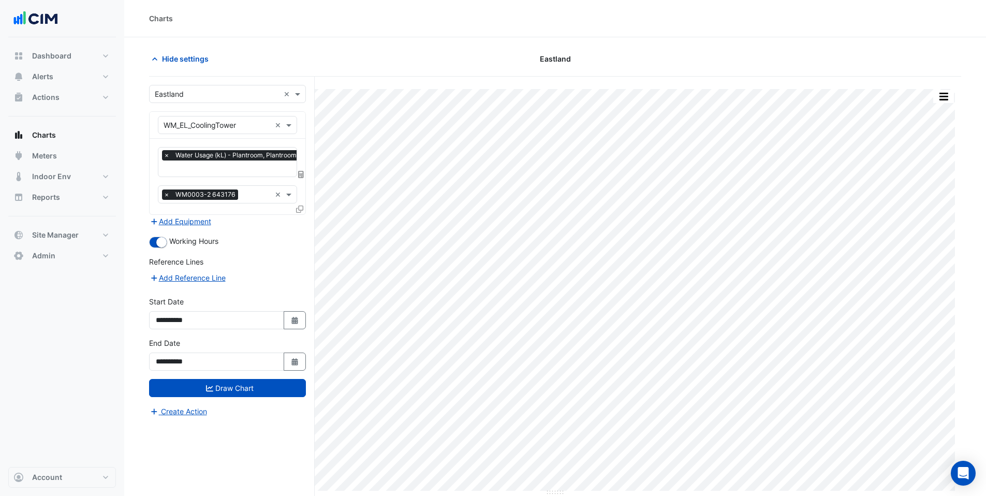
click at [300, 171] on icon at bounding box center [301, 174] width 6 height 7
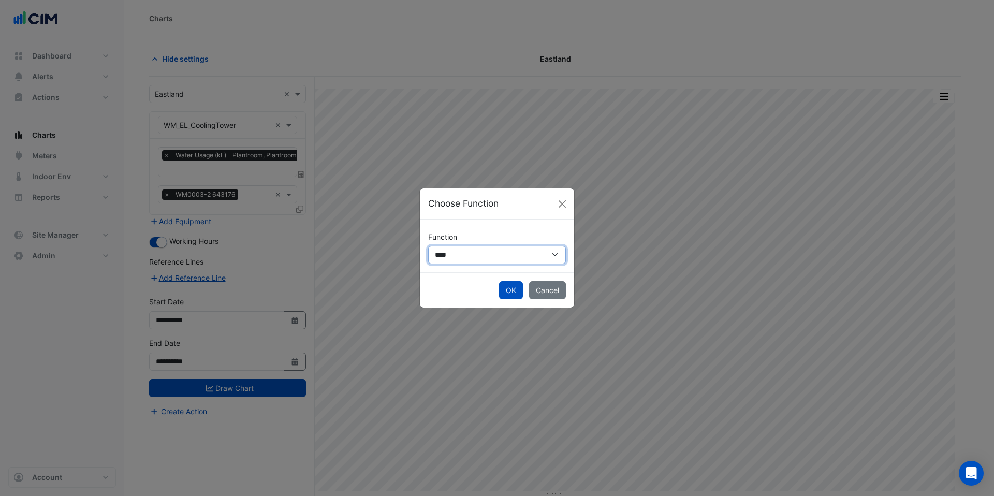
click at [474, 252] on select "**********" at bounding box center [497, 255] width 138 height 18
select select "******"
click at [428, 246] on select "**********" at bounding box center [497, 255] width 138 height 18
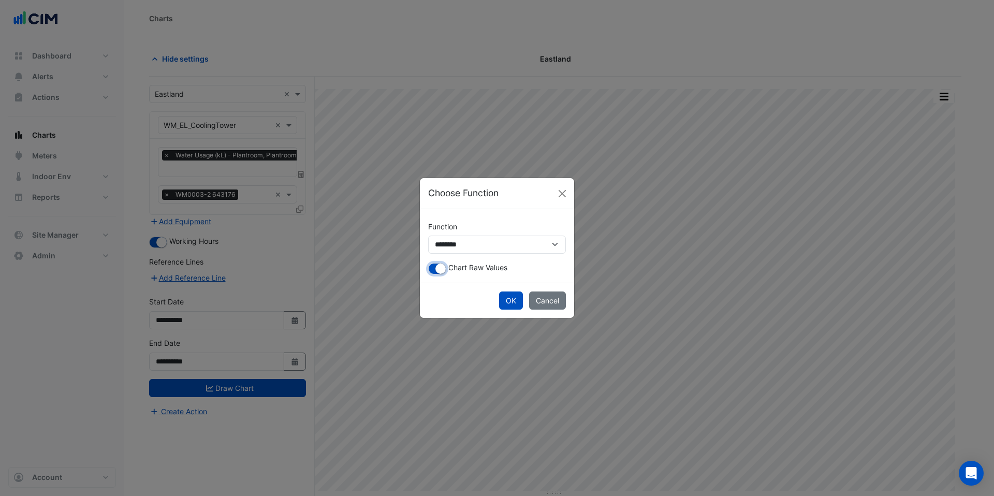
click at [441, 271] on small "button" at bounding box center [440, 268] width 10 height 10
click at [513, 297] on button "OK" at bounding box center [511, 300] width 24 height 18
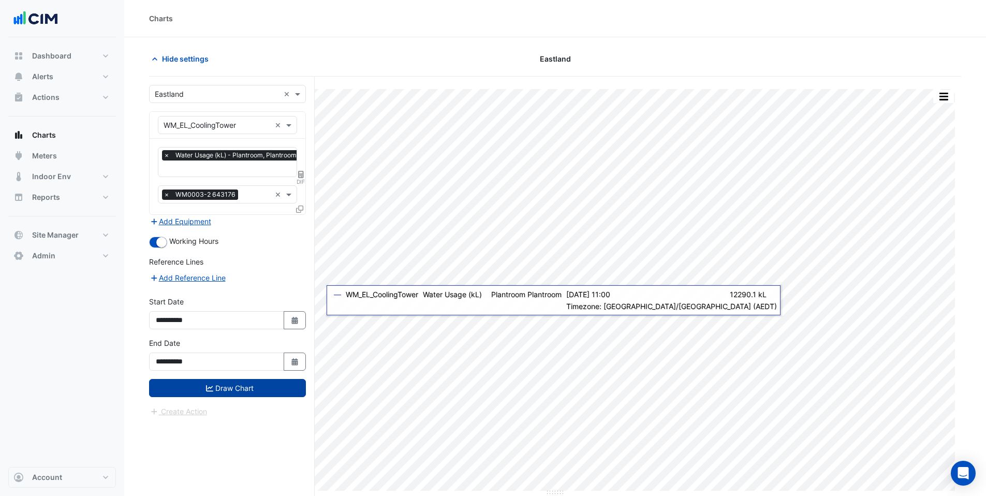
click at [236, 389] on button "Draw Chart" at bounding box center [227, 388] width 157 height 18
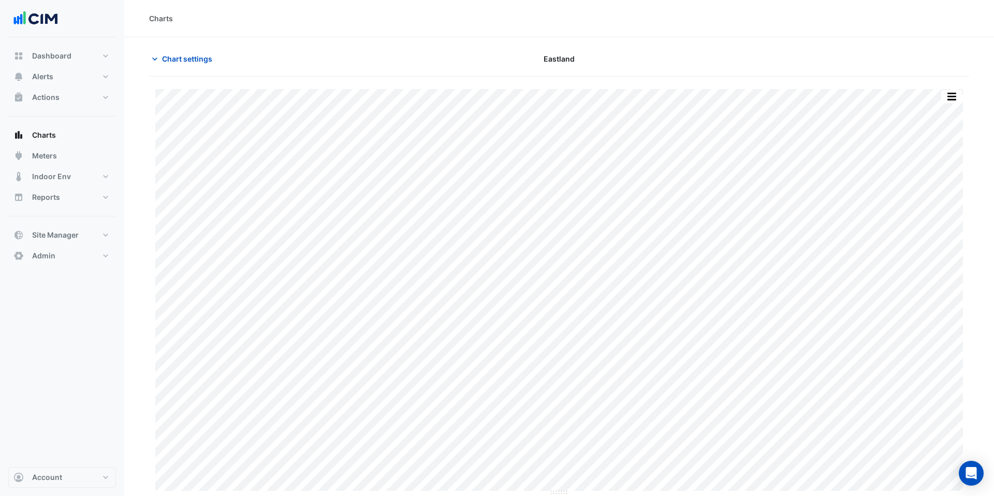
click at [363, 46] on section "Chart settings Eastland Print Save as JPEG Save as PNG Pivot Data Table Export …" at bounding box center [559, 266] width 870 height 459
click at [187, 61] on span "Chart settings" at bounding box center [187, 58] width 50 height 11
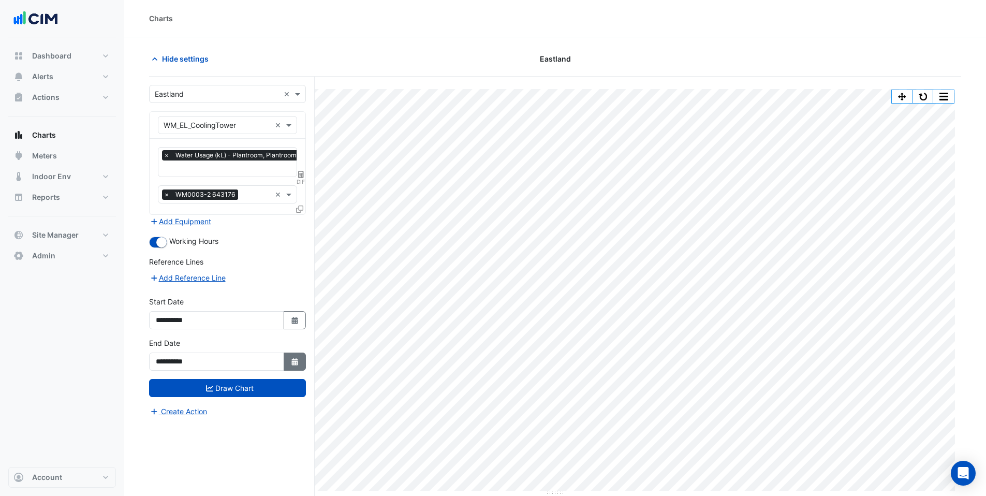
click at [295, 354] on button "Select Date" at bounding box center [295, 362] width 23 height 18
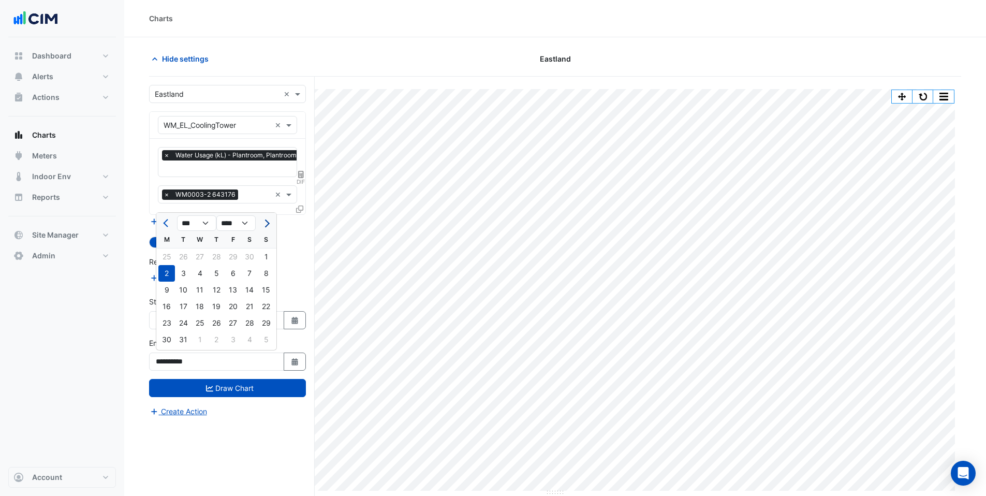
click at [266, 219] on span "Next month" at bounding box center [266, 223] width 8 height 8
select select "*"
select select "****"
click at [266, 219] on span "Next month" at bounding box center [266, 223] width 8 height 8
select select "*"
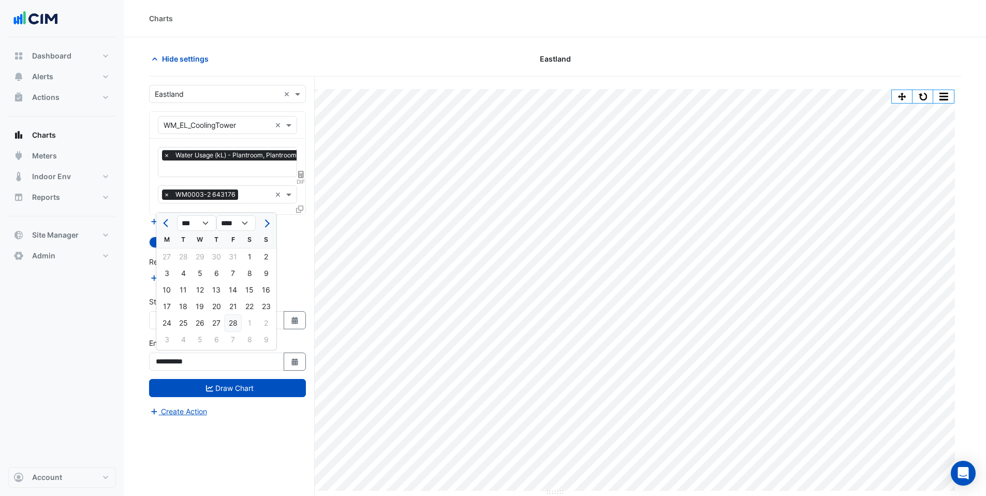
click at [238, 318] on div "28" at bounding box center [233, 323] width 17 height 17
type input "**********"
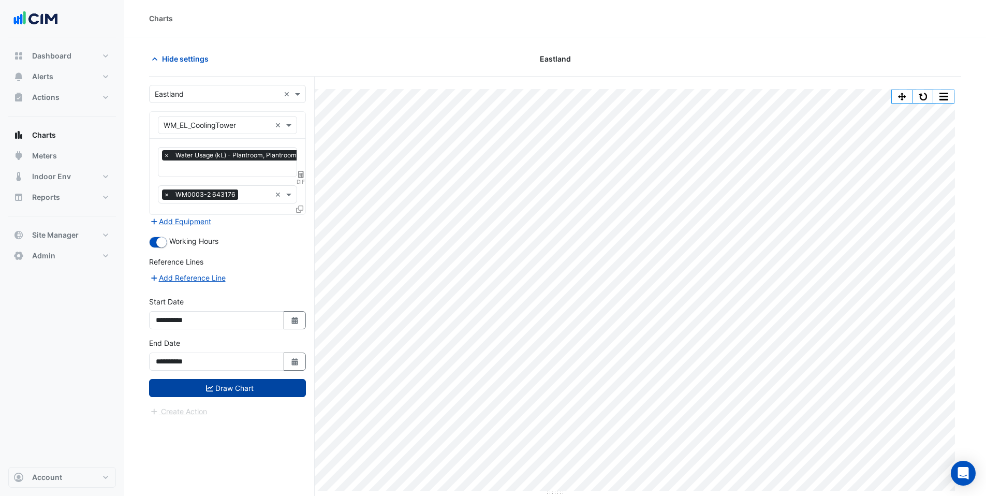
click at [235, 387] on button "Draw Chart" at bounding box center [227, 388] width 157 height 18
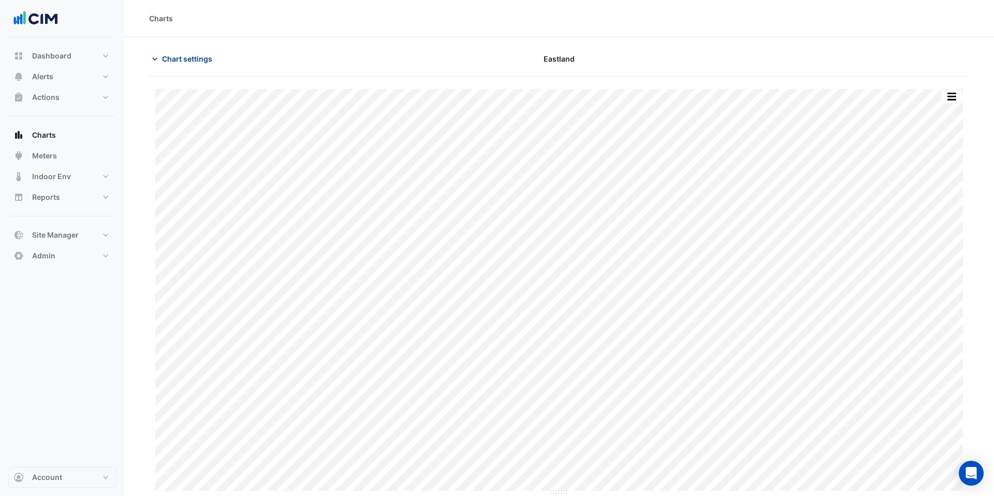
click at [194, 59] on span "Chart settings" at bounding box center [187, 58] width 50 height 11
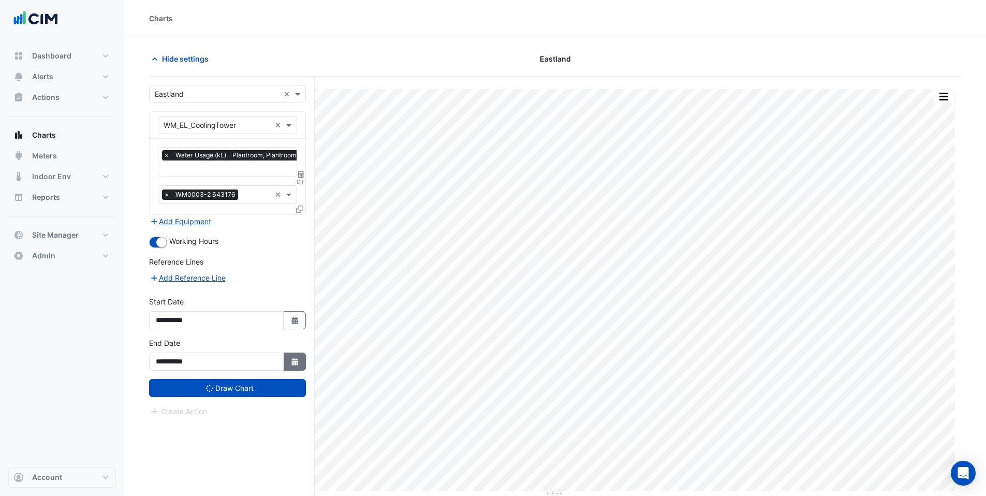
click at [295, 366] on button "Select Date" at bounding box center [295, 362] width 23 height 18
select select "*"
select select "****"
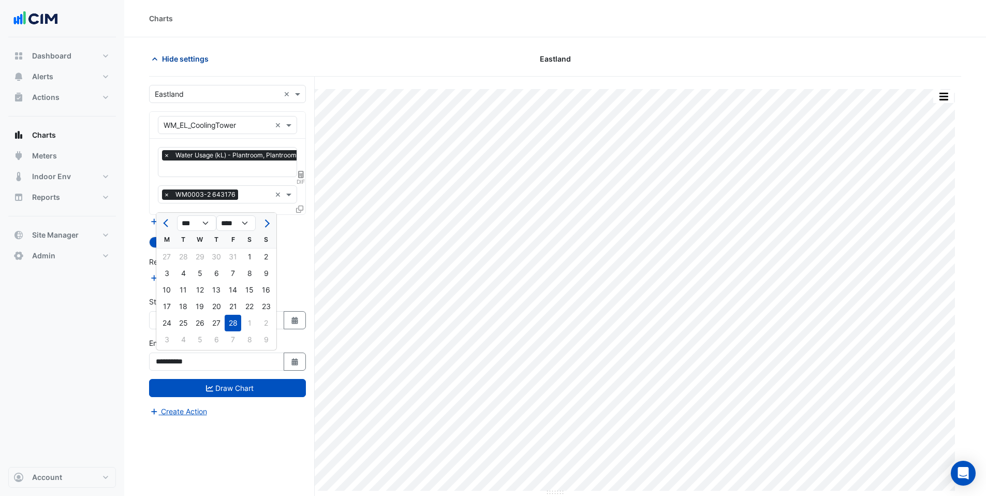
click at [153, 56] on icon "button" at bounding box center [155, 59] width 10 height 10
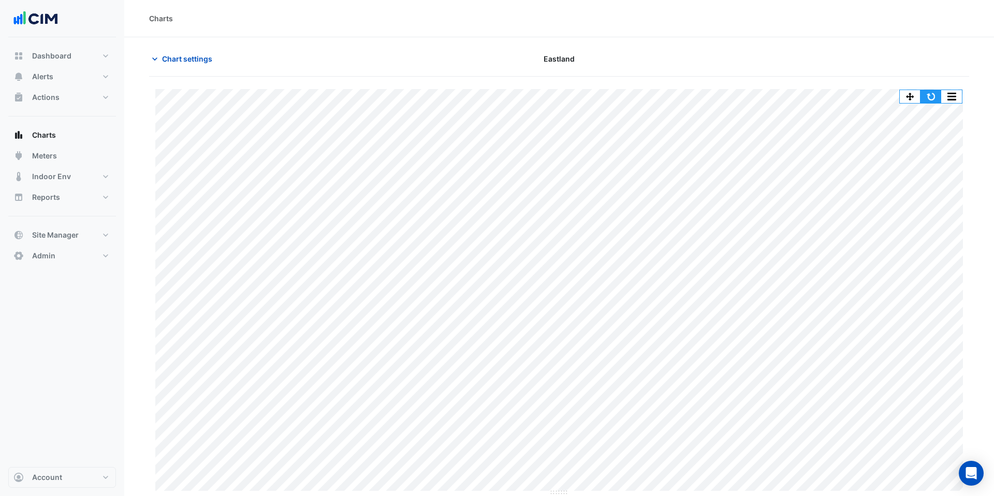
click at [932, 98] on button "button" at bounding box center [930, 96] width 21 height 13
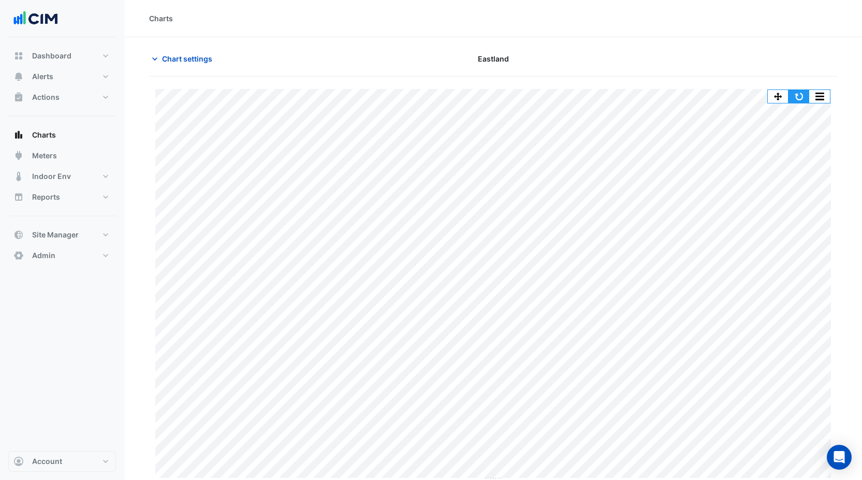
click at [801, 100] on button "button" at bounding box center [798, 96] width 21 height 13
click at [192, 55] on span "Chart settings" at bounding box center [187, 58] width 50 height 11
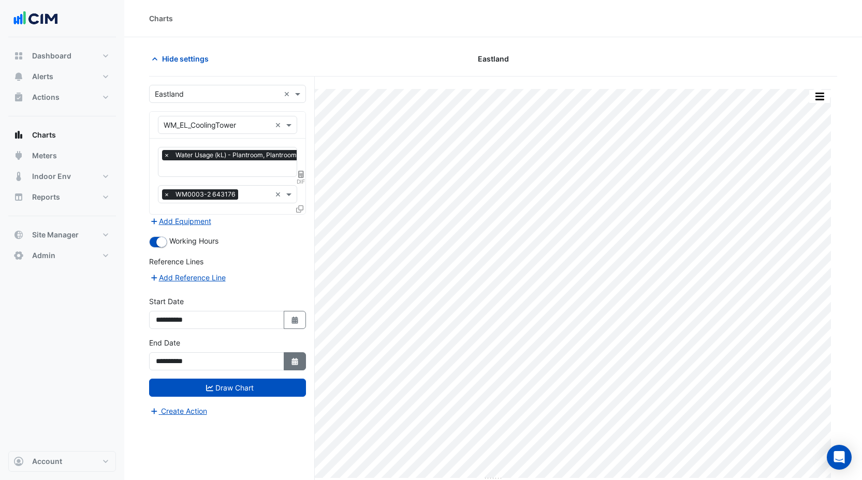
click at [294, 362] on icon "button" at bounding box center [294, 361] width 6 height 7
select select "*"
select select "****"
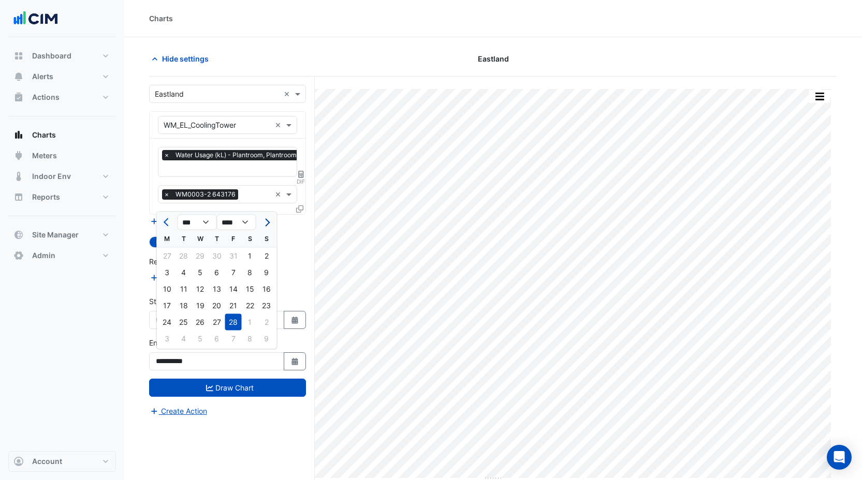
click at [268, 225] on button "Next month" at bounding box center [266, 222] width 12 height 17
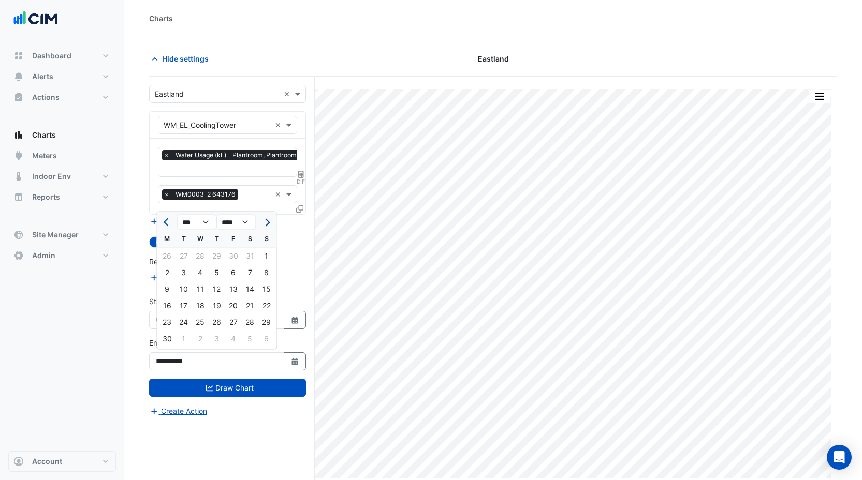
select select "*"
click at [219, 325] on div "31" at bounding box center [217, 322] width 17 height 17
type input "**********"
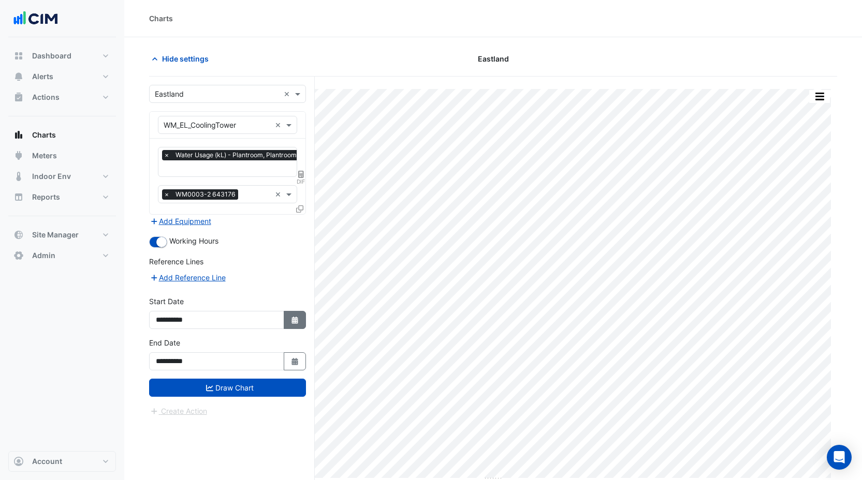
click at [297, 311] on button "Select Date" at bounding box center [295, 320] width 23 height 18
select select "**"
select select "****"
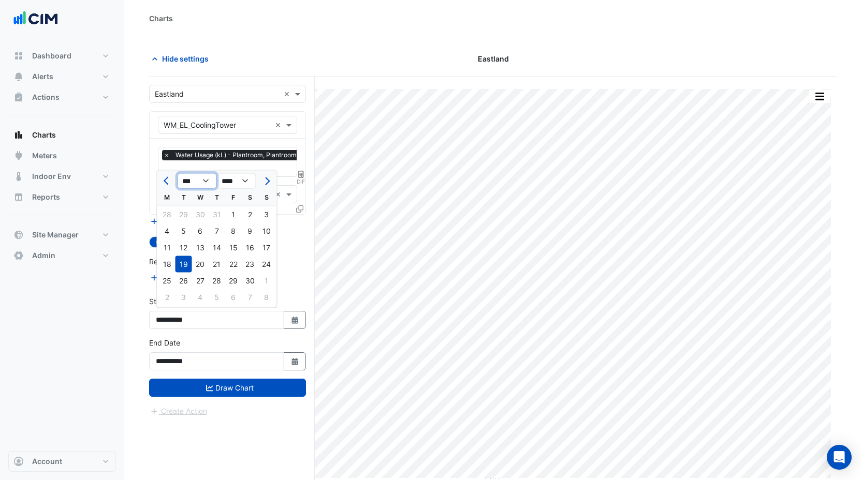
click at [204, 180] on select "*** *** *** *** *** *** *** *** *** *** *** ***" at bounding box center [197, 181] width 39 height 16
click at [178, 173] on select "*** *** *** *** *** *** *** *** *** *** *** ***" at bounding box center [197, 181] width 39 height 16
click at [208, 184] on select "*** *** *** *** *** *** *** *** *** *** *** ***" at bounding box center [197, 181] width 39 height 16
select select "*"
click at [178, 173] on select "*** *** *** *** *** *** *** *** *** *** *** ***" at bounding box center [197, 181] width 39 height 16
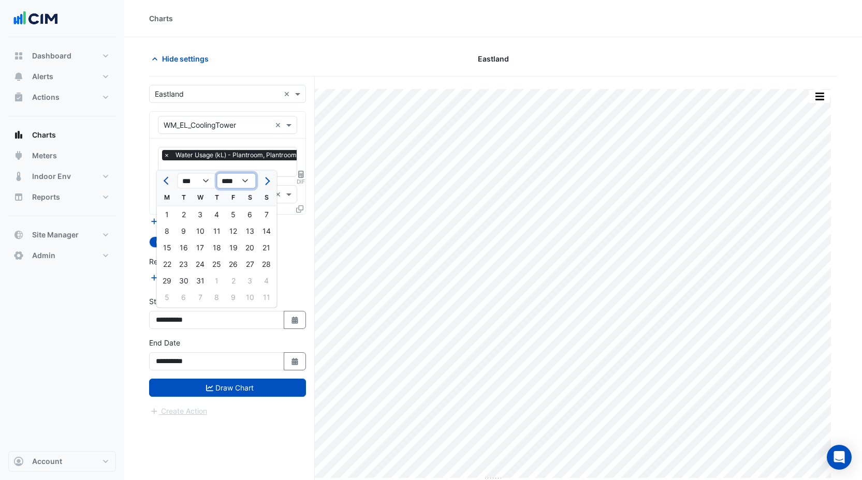
click at [240, 182] on select "**** **** **** **** **** **** **** **** **** **** **** ****" at bounding box center [236, 181] width 39 height 16
select select "****"
click at [217, 173] on select "**** **** **** **** **** **** **** **** **** **** **** ****" at bounding box center [236, 181] width 39 height 16
click at [202, 218] on div "1" at bounding box center [200, 215] width 17 height 17
type input "**********"
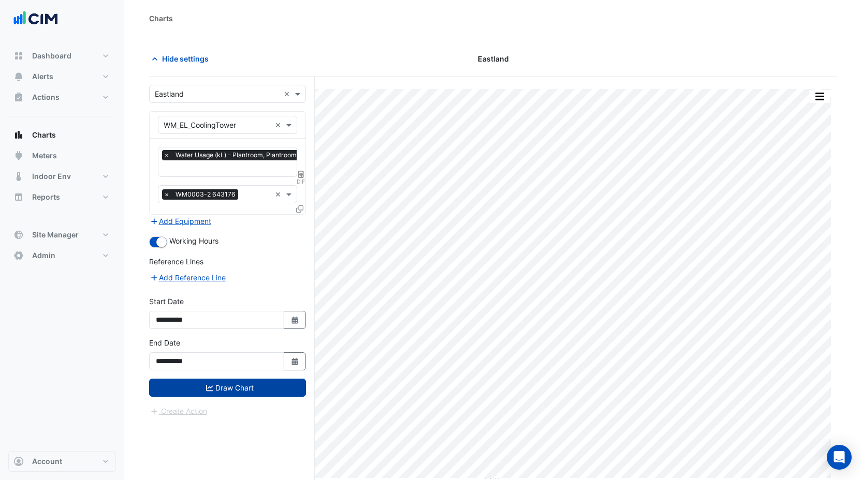
click at [212, 386] on icon "submit" at bounding box center [209, 388] width 7 height 7
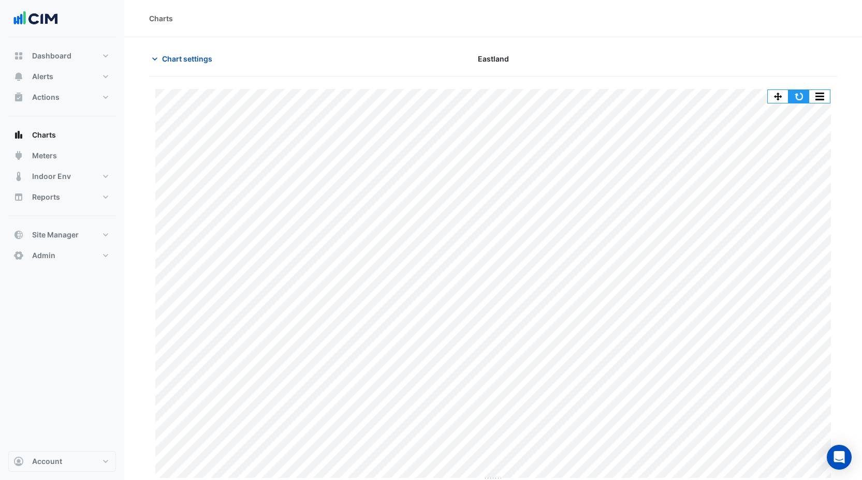
click at [796, 99] on button "button" at bounding box center [798, 96] width 21 height 13
click at [188, 60] on span "Chart settings" at bounding box center [187, 58] width 50 height 11
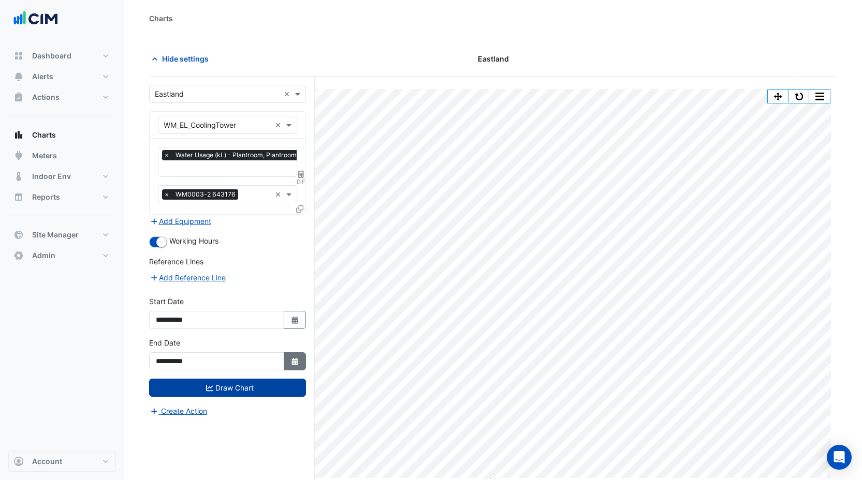
click at [294, 358] on icon "button" at bounding box center [294, 361] width 6 height 7
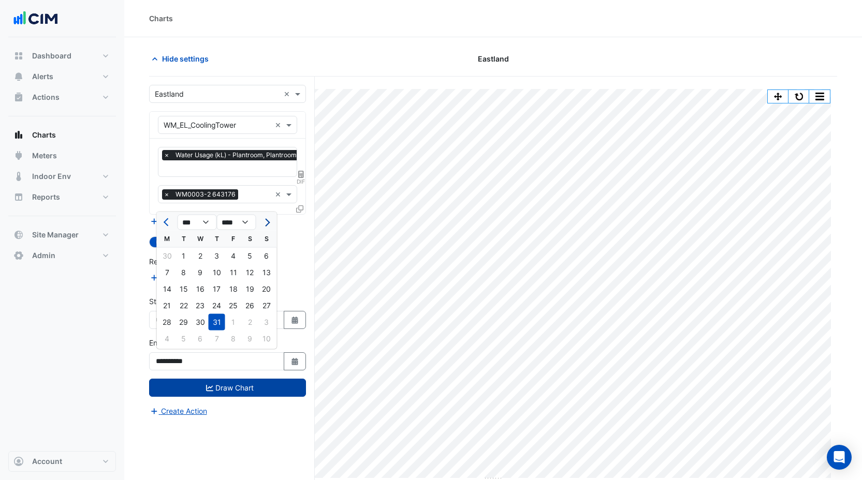
click at [272, 224] on button "Next month" at bounding box center [266, 222] width 12 height 17
click at [162, 221] on button "Previous month" at bounding box center [167, 222] width 12 height 17
select select "*"
click at [236, 325] on div "29" at bounding box center [233, 322] width 17 height 17
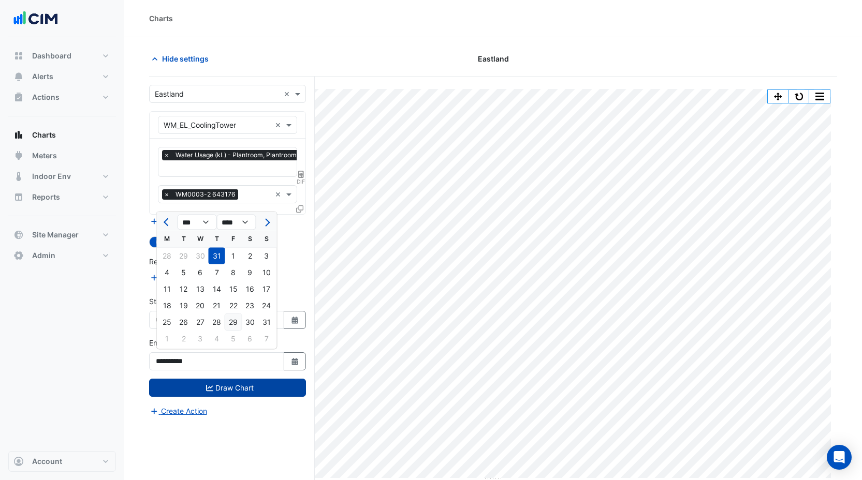
type input "**********"
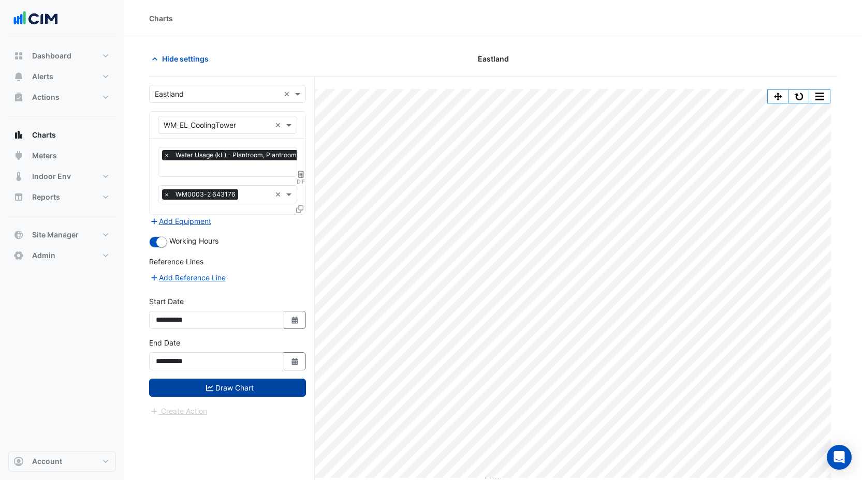
click at [241, 391] on button "Draw Chart" at bounding box center [227, 388] width 157 height 18
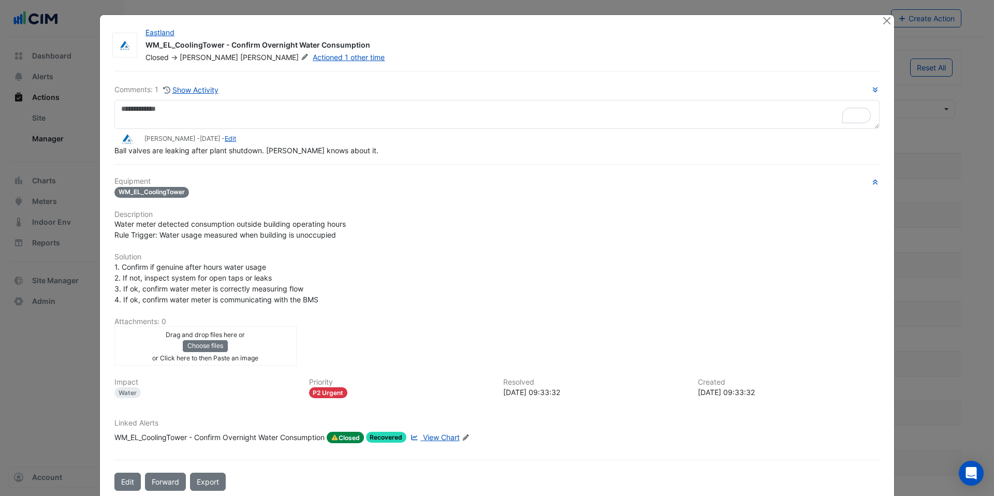
select select "***"
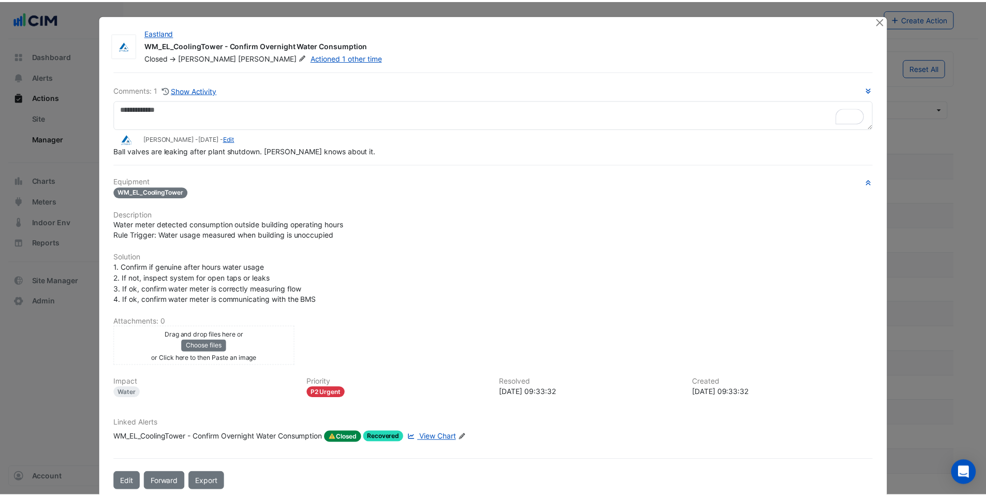
scroll to position [137, 0]
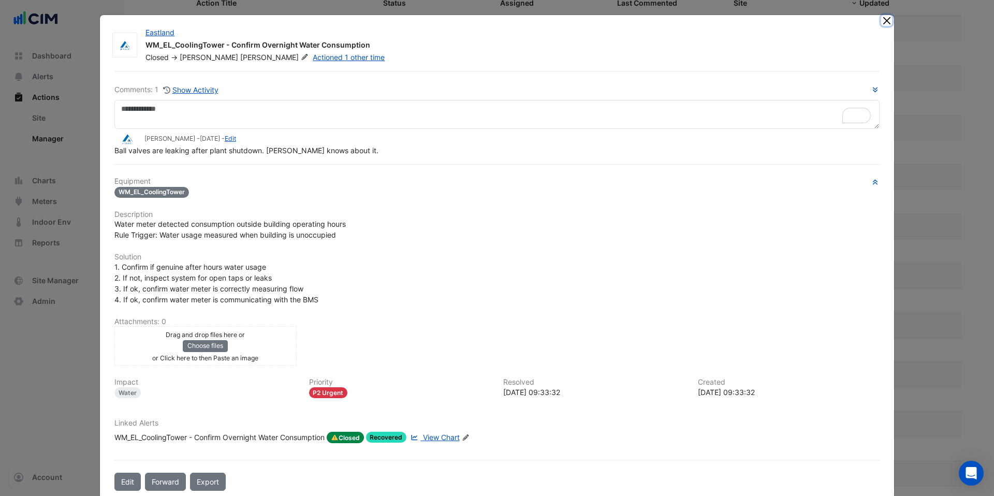
click at [881, 21] on button "Close" at bounding box center [886, 20] width 11 height 11
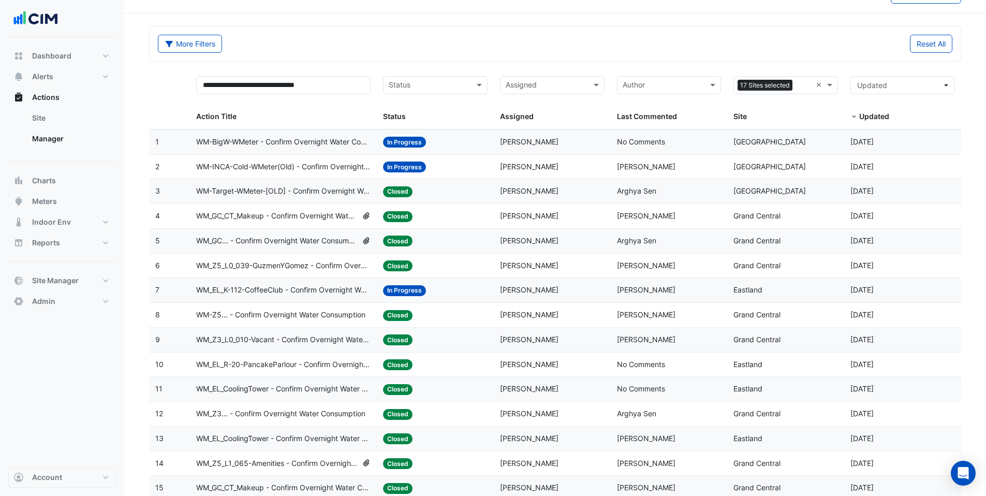
scroll to position [0, 0]
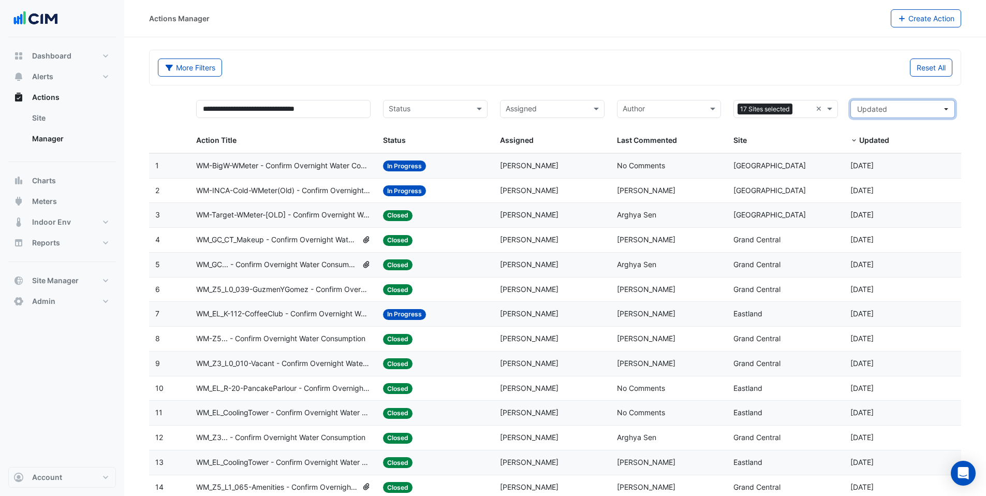
click at [897, 108] on span "Updated" at bounding box center [899, 109] width 85 height 11
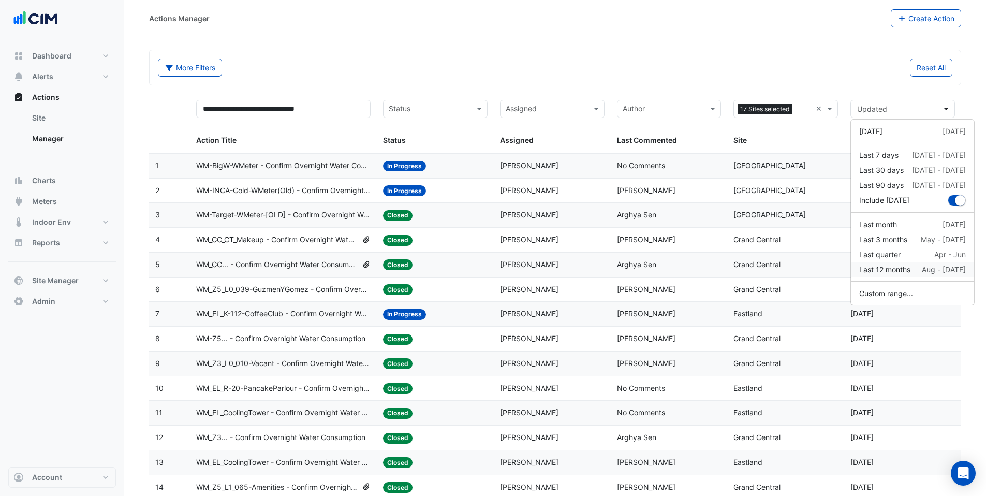
click at [895, 272] on div "Last 12 months" at bounding box center [884, 269] width 51 height 11
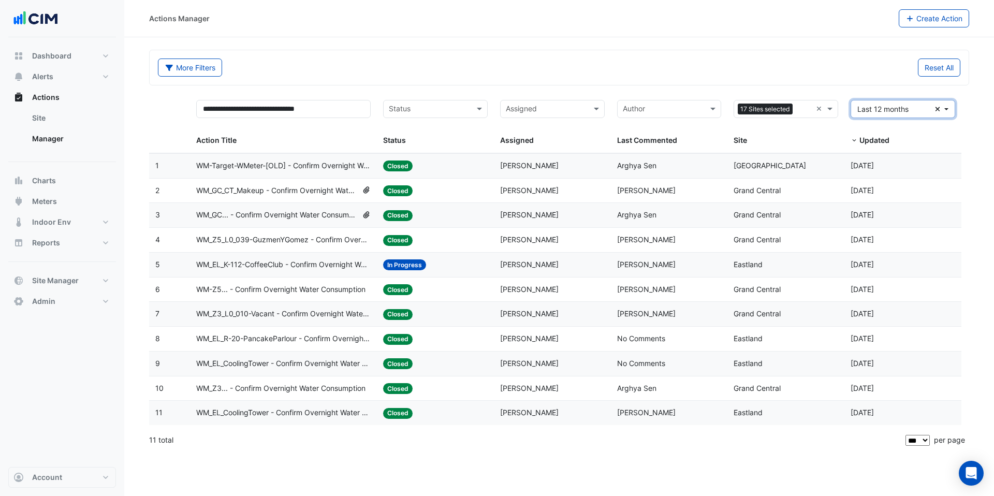
click at [895, 111] on span "Last 12 months" at bounding box center [882, 109] width 51 height 9
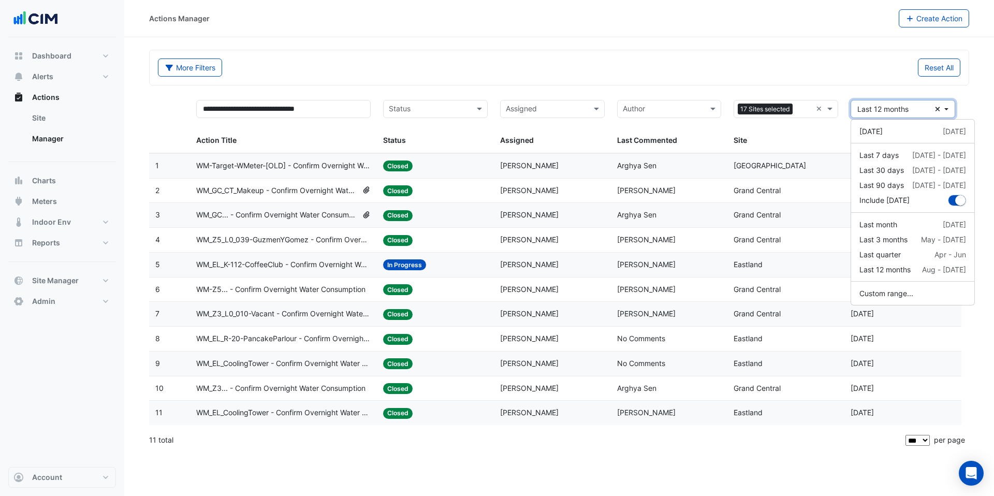
click at [933, 109] on span "Last 12 months" at bounding box center [896, 109] width 78 height 11
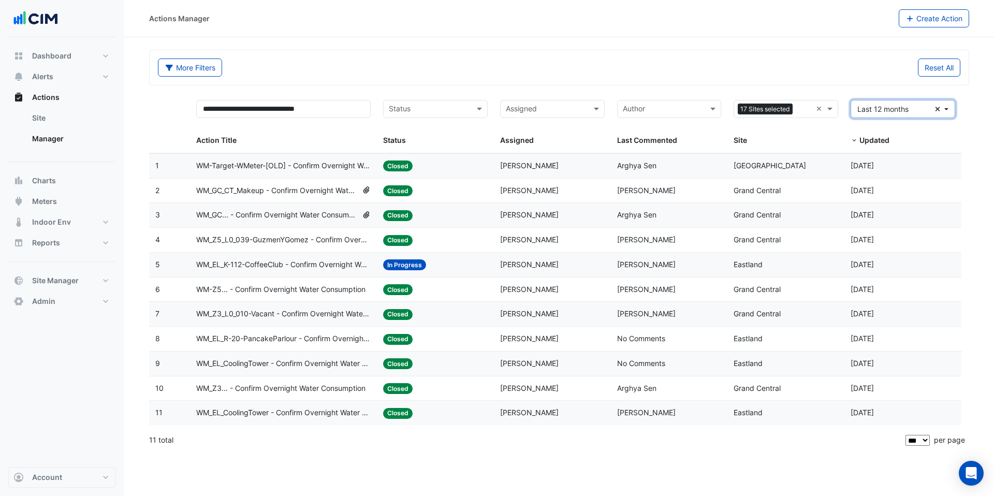
click at [935, 109] on icon "Clear" at bounding box center [938, 109] width 6 height 7
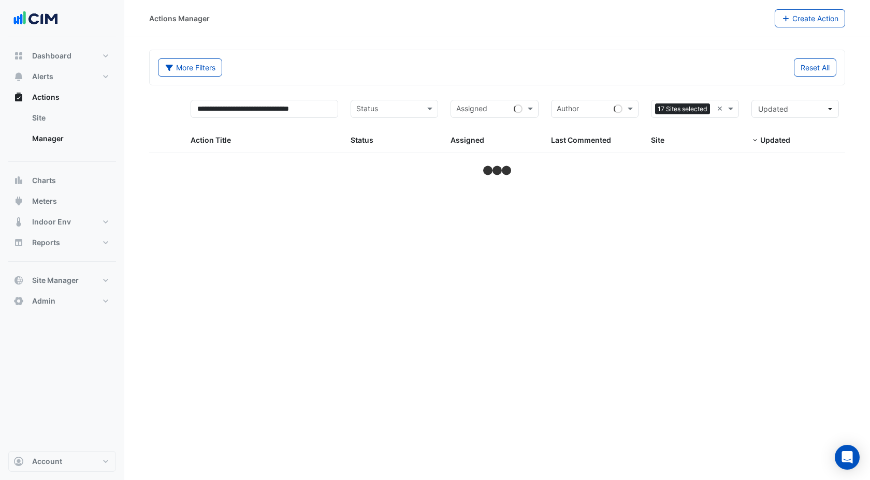
select select "***"
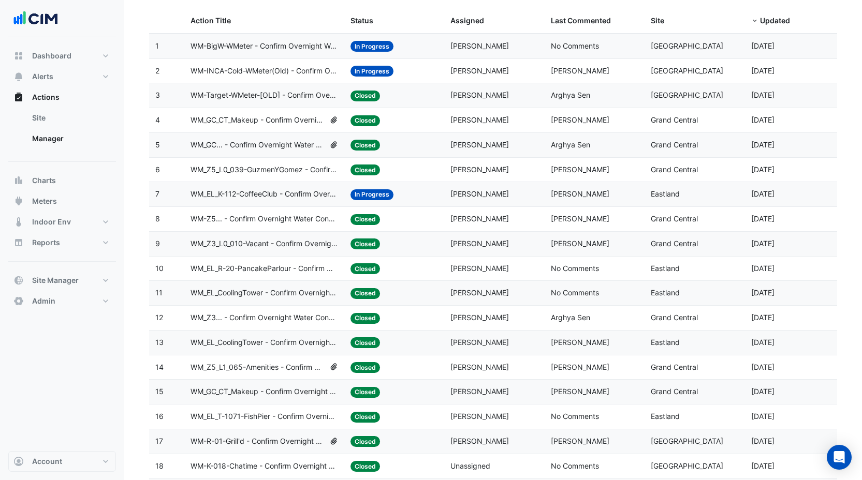
scroll to position [195, 0]
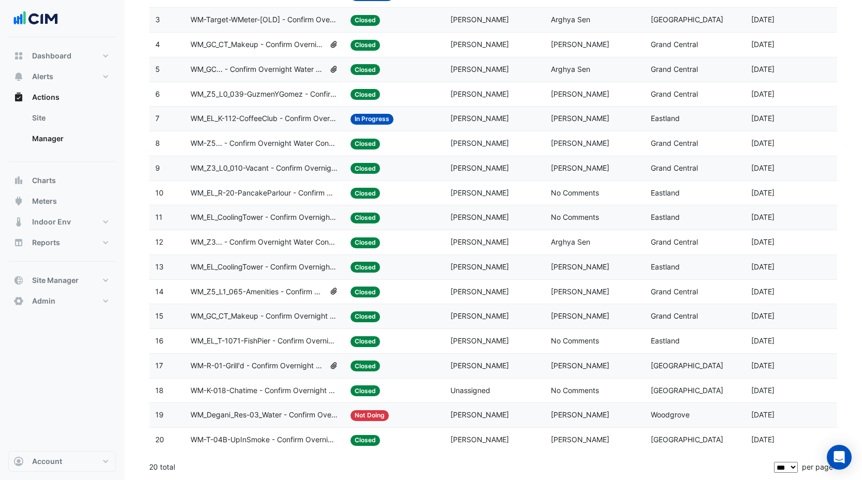
click at [280, 418] on span "WM_Degani_Res-03_Water - Confirm Overnight Water Consumption" at bounding box center [265, 415] width 148 height 12
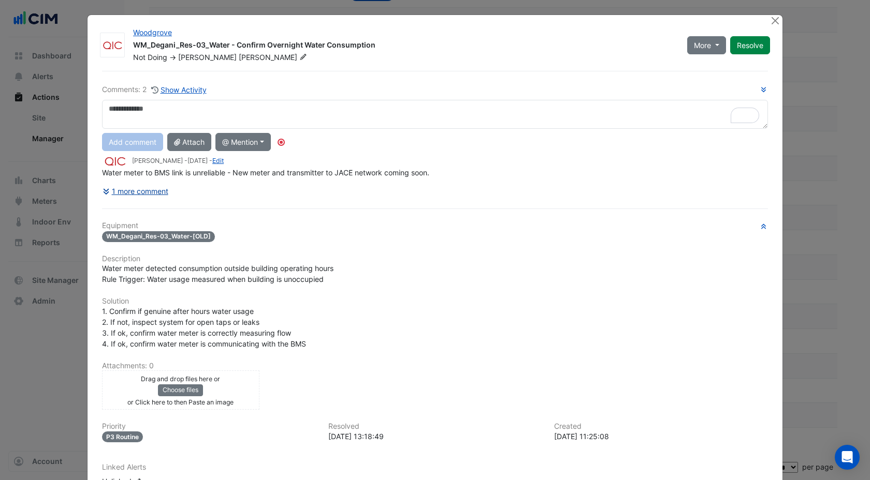
click at [142, 191] on button "1 more comment" at bounding box center [135, 191] width 67 height 18
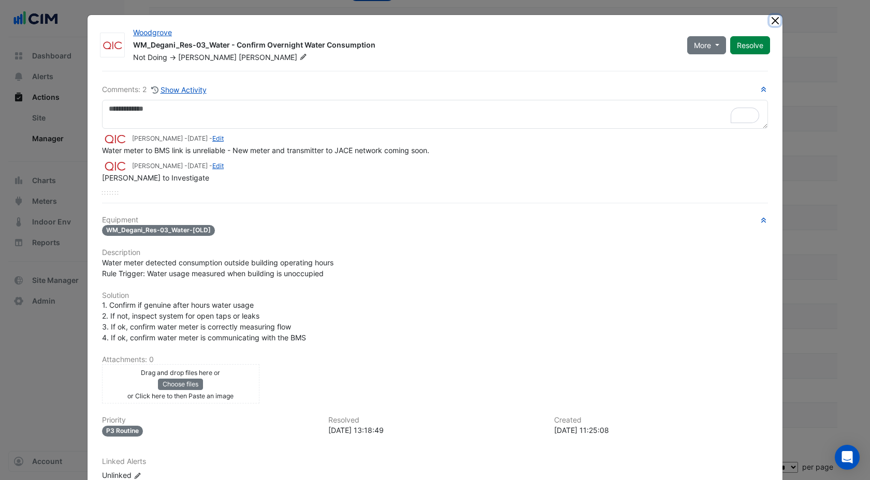
click at [770, 19] on button "Close" at bounding box center [774, 20] width 11 height 11
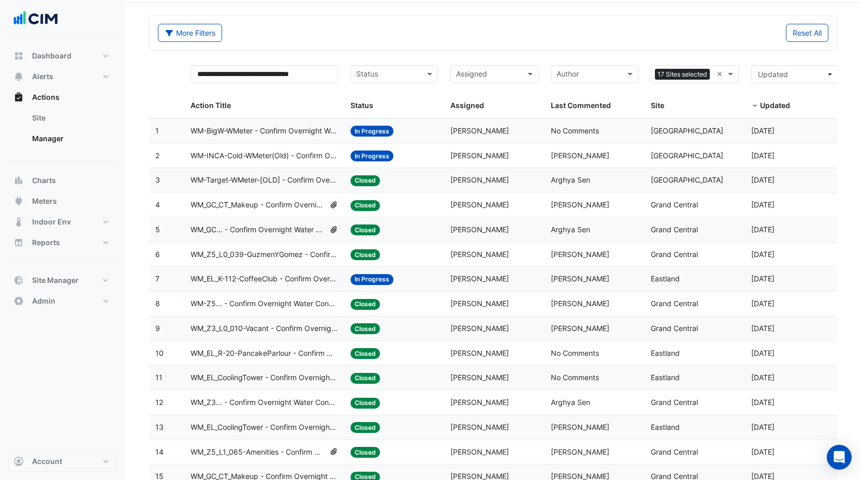
scroll to position [13, 0]
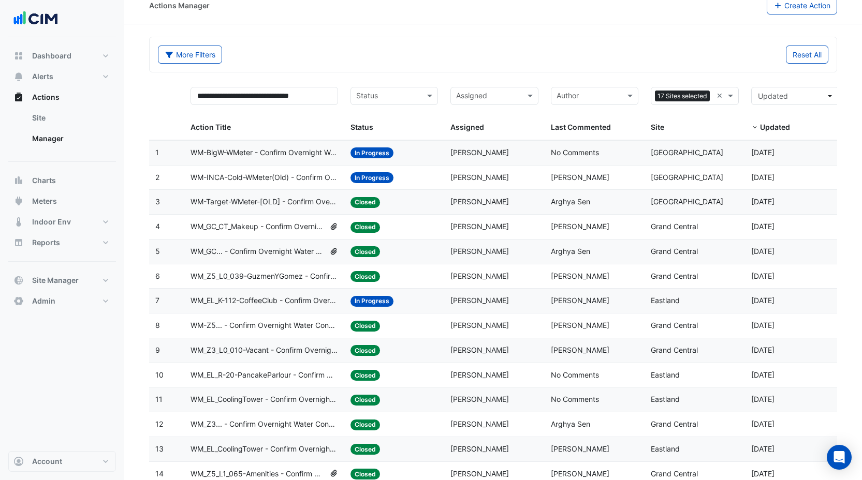
click at [229, 204] on span "WM-Target-WMeter-[OLD] - Confirm Overnight Water Consumption" at bounding box center [265, 202] width 148 height 12
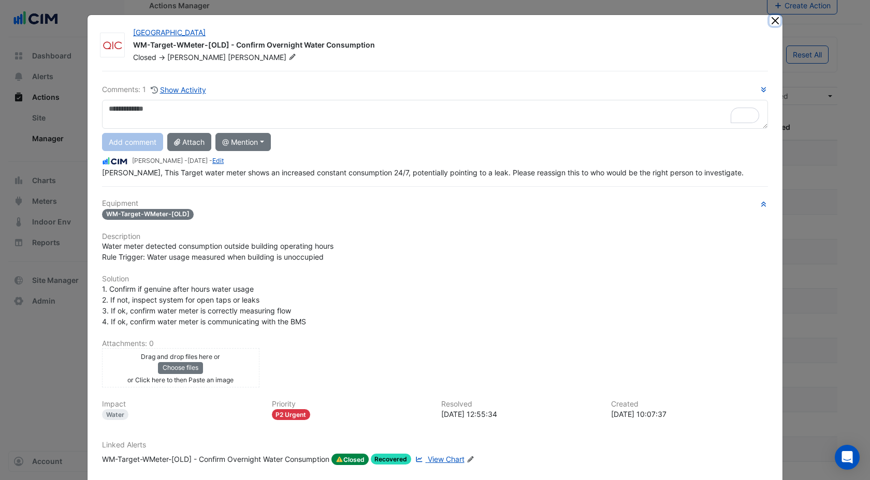
click at [770, 17] on button "Close" at bounding box center [774, 20] width 11 height 11
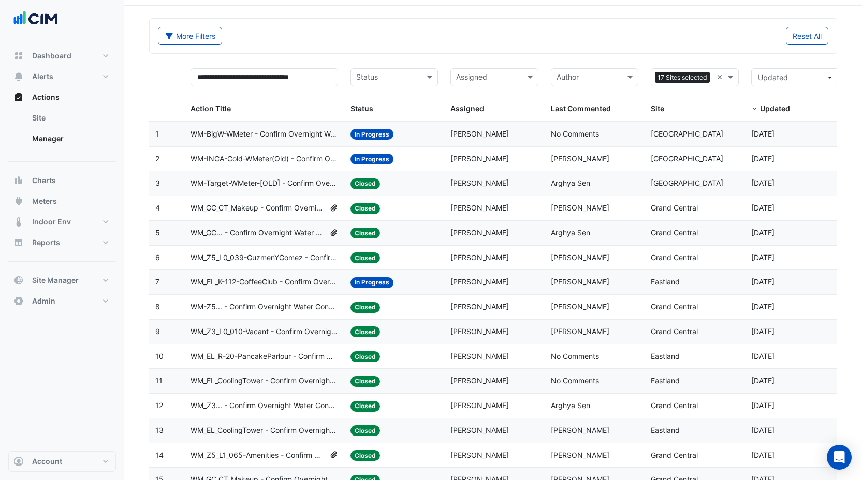
scroll to position [41, 0]
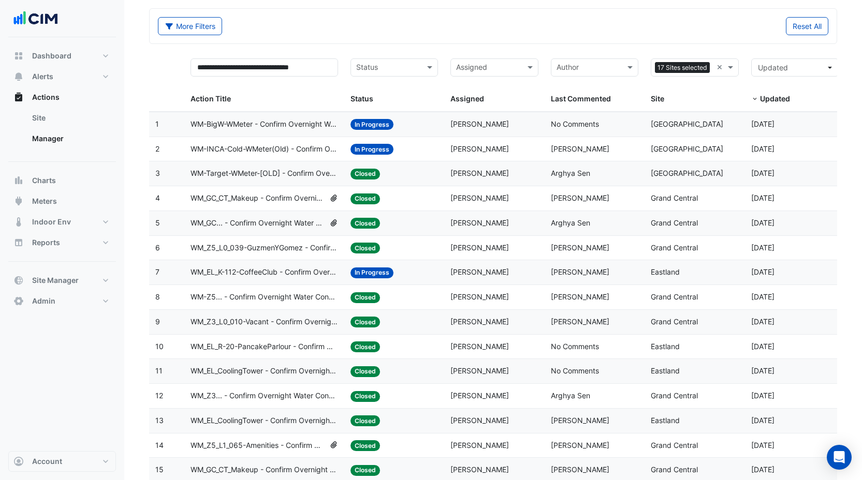
click at [463, 174] on span "[PERSON_NAME]" at bounding box center [479, 173] width 58 height 9
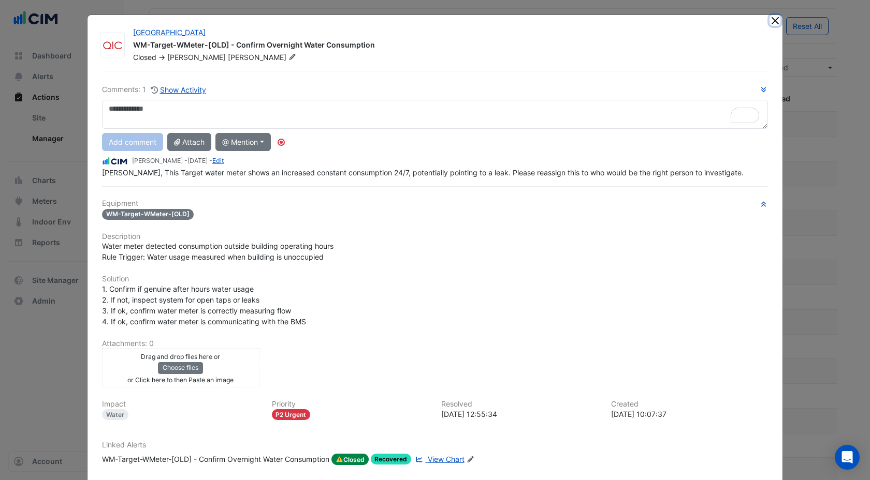
click at [769, 15] on button "Close" at bounding box center [774, 20] width 11 height 11
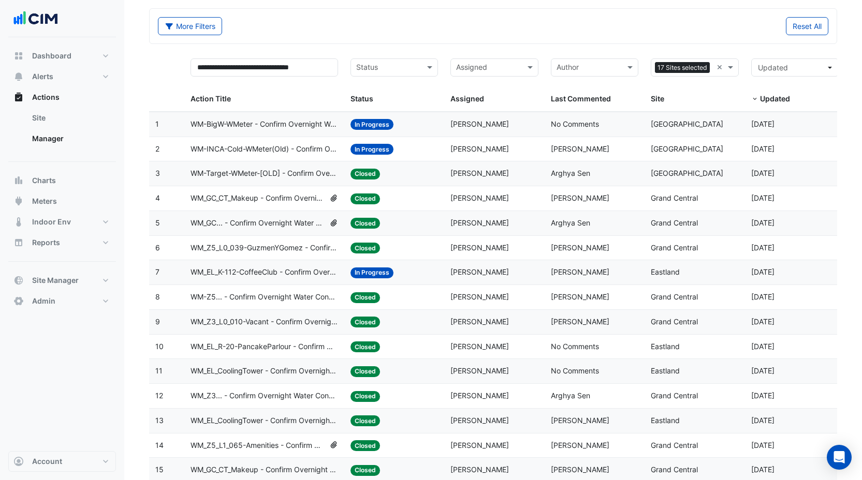
click at [250, 270] on span "WM_EL_K-112-CoffeeClub - Confirm Overnight Water Consumption" at bounding box center [265, 273] width 148 height 12
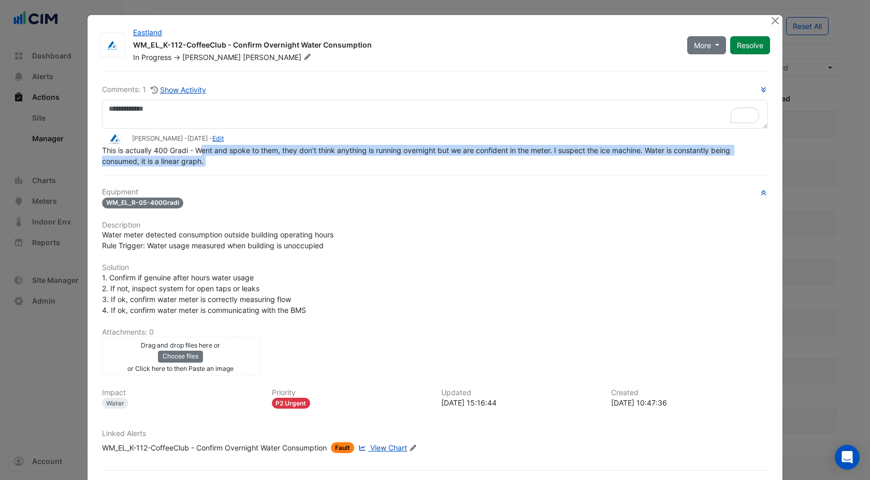
drag, startPoint x: 200, startPoint y: 177, endPoint x: 298, endPoint y: 172, distance: 98.0
click at [298, 172] on div "Comments: 1 Show Activity Darcy Robinson - 4 months and 17 days ago - Edit This…" at bounding box center [435, 286] width 678 height 431
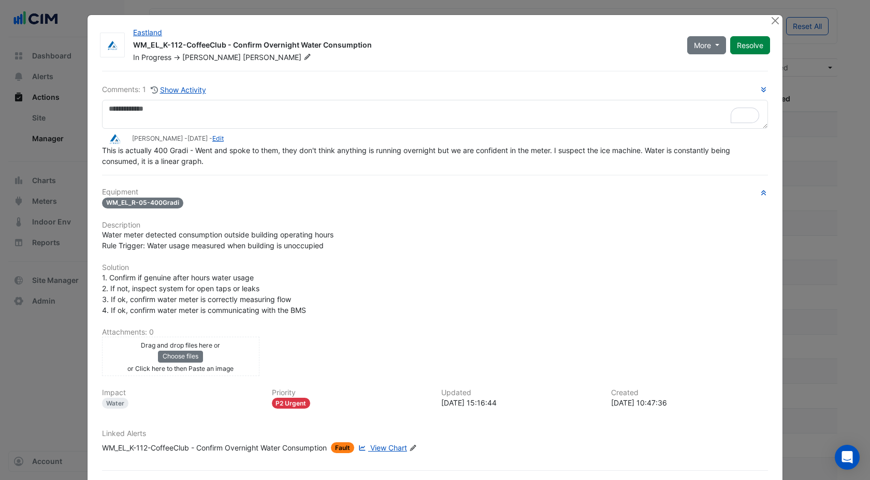
click at [291, 180] on div "Comments: 1 Show Activity Darcy Robinson - 4 months and 17 days ago - Edit This…" at bounding box center [435, 286] width 678 height 431
click at [769, 17] on button "Close" at bounding box center [774, 20] width 11 height 11
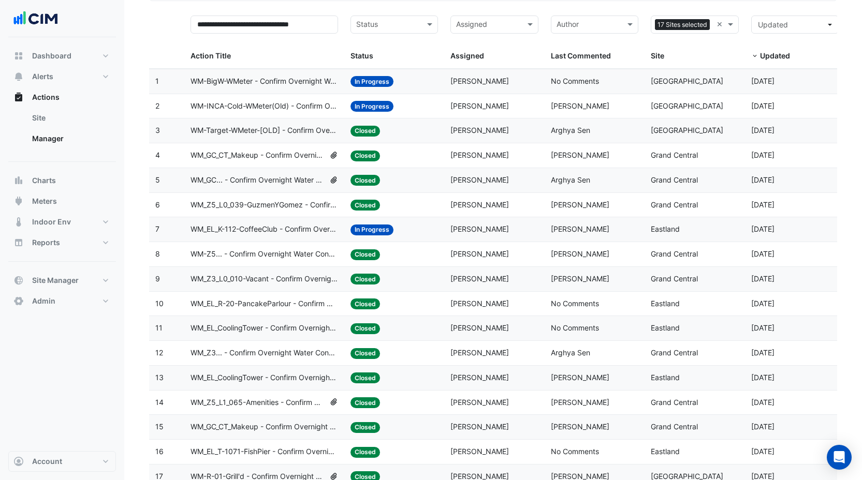
scroll to position [84, 0]
click at [299, 306] on span "WM_EL_R-20-PancakeParlour - Confirm Overnight Water Consumption" at bounding box center [265, 304] width 148 height 12
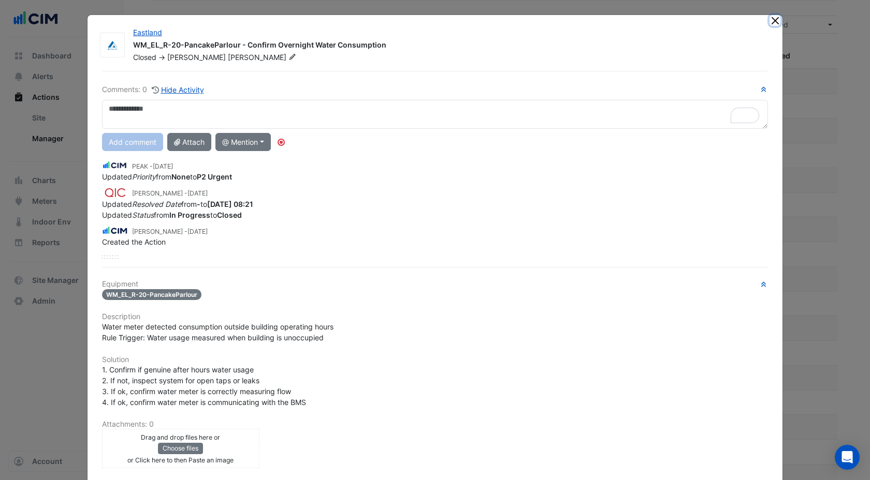
click at [773, 22] on button "Close" at bounding box center [774, 20] width 11 height 11
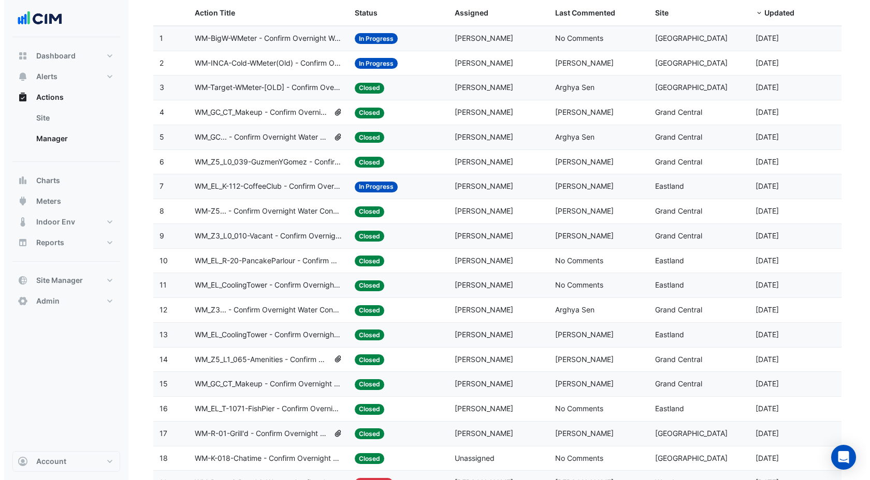
scroll to position [140, 0]
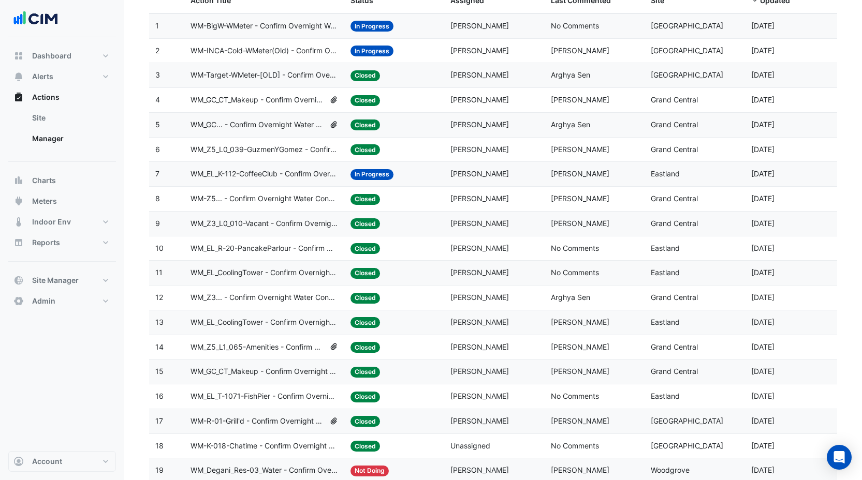
click at [298, 275] on span "WM_EL_CoolingTower - Confirm Overnight Water Consumption" at bounding box center [265, 273] width 148 height 12
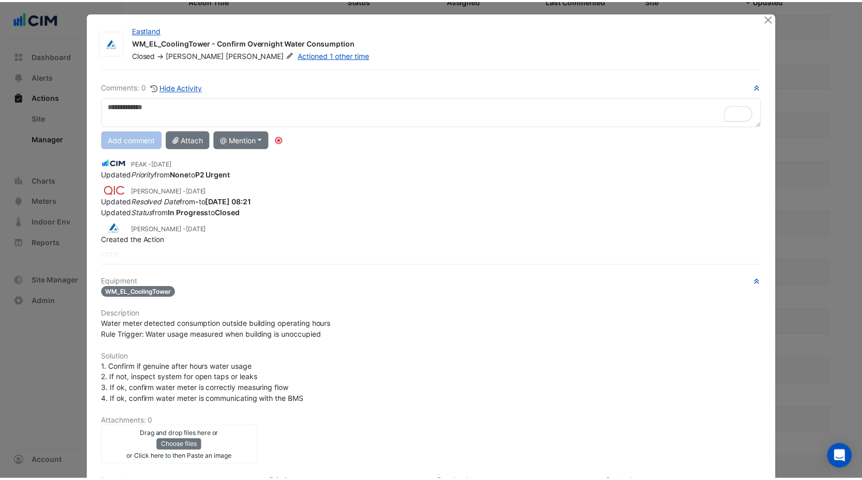
scroll to position [0, 0]
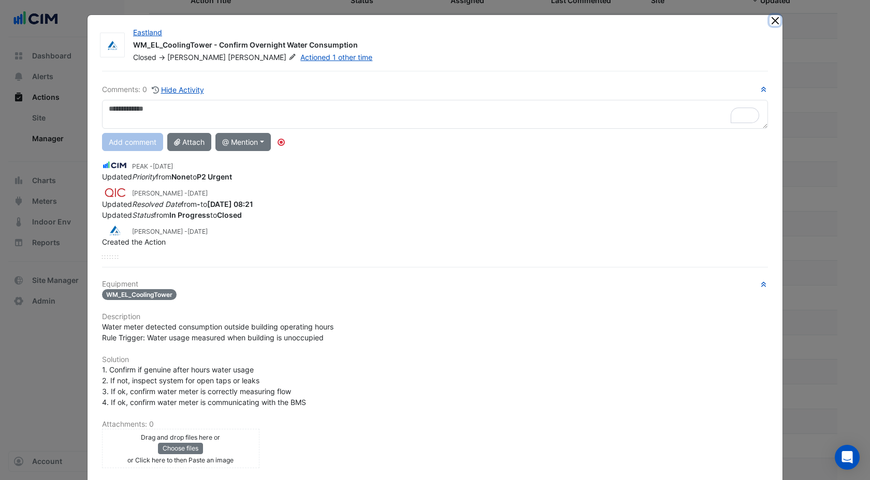
click at [769, 23] on button "Close" at bounding box center [774, 20] width 11 height 11
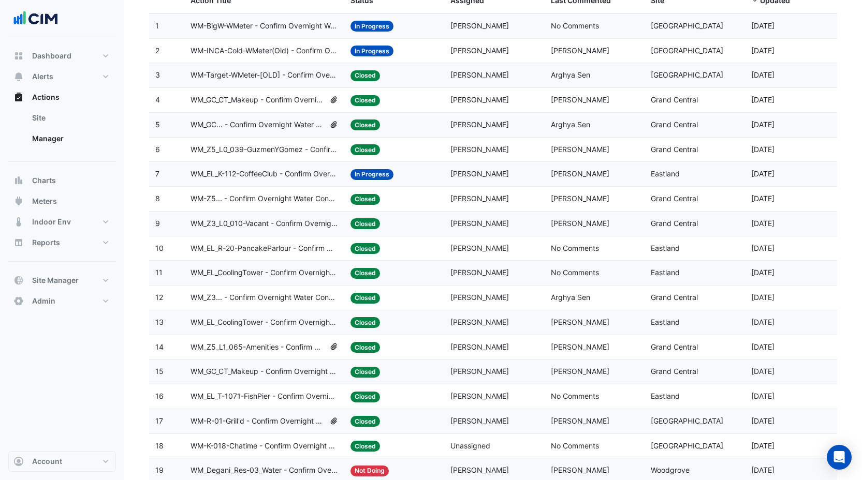
click at [470, 318] on span "[PERSON_NAME]" at bounding box center [479, 322] width 58 height 9
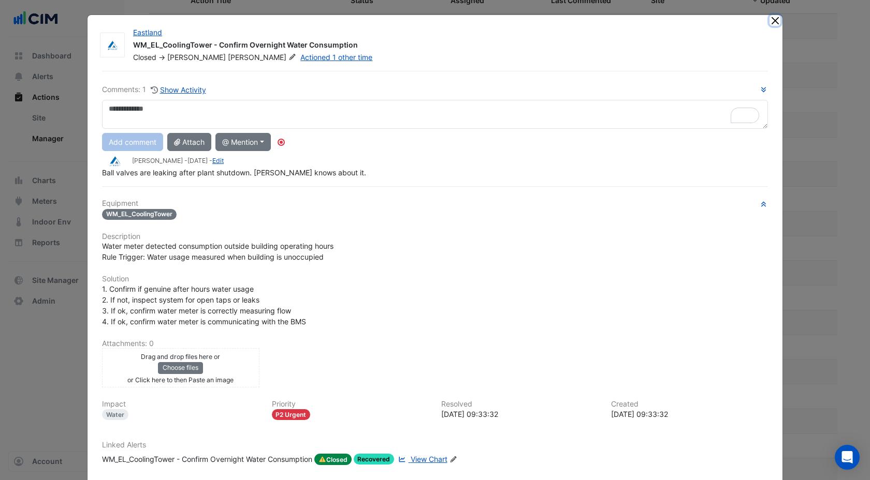
click at [773, 21] on button "Close" at bounding box center [774, 20] width 11 height 11
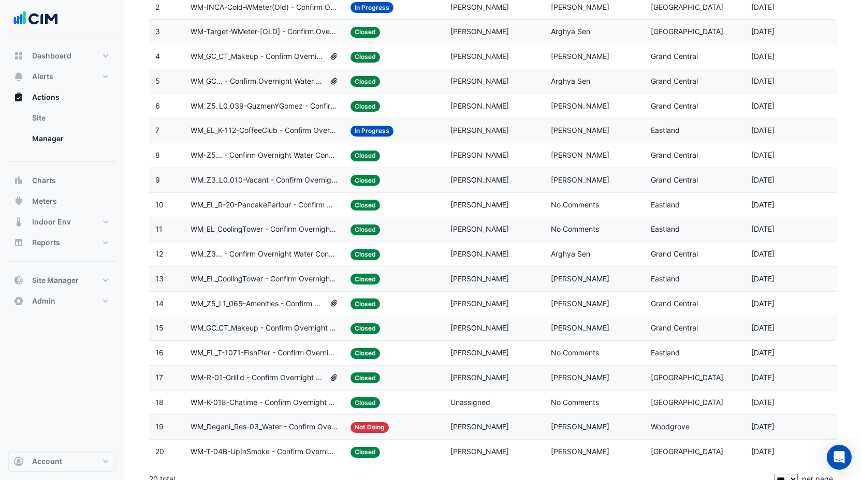
scroll to position [195, 0]
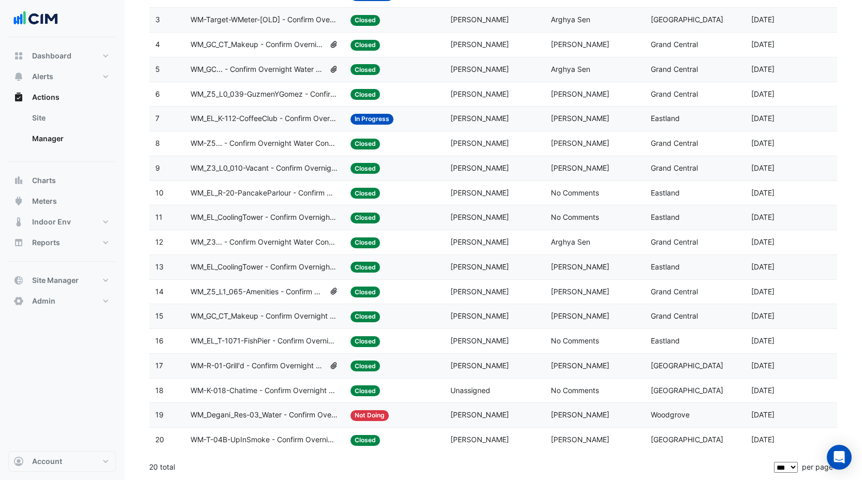
click at [257, 340] on span "WM_EL_T-1071-FishPier - Confirm Overnight Water Consumption" at bounding box center [265, 341] width 148 height 12
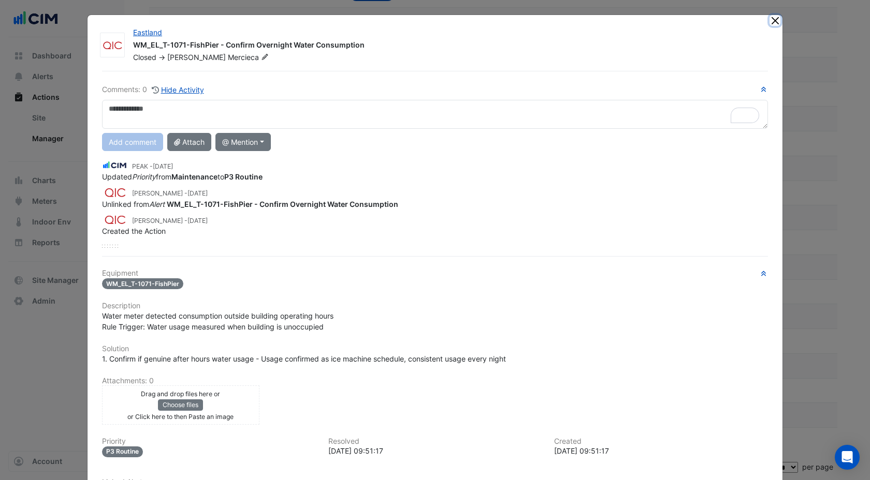
click at [769, 19] on button "Close" at bounding box center [774, 20] width 11 height 11
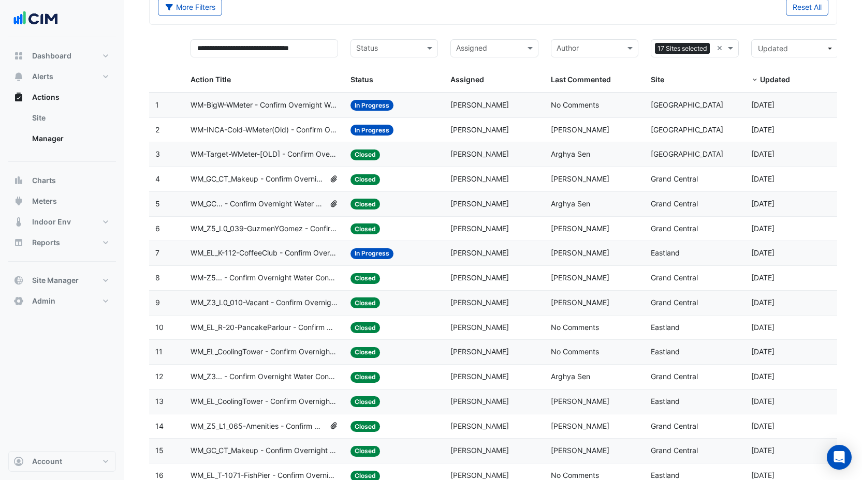
scroll to position [61, 0]
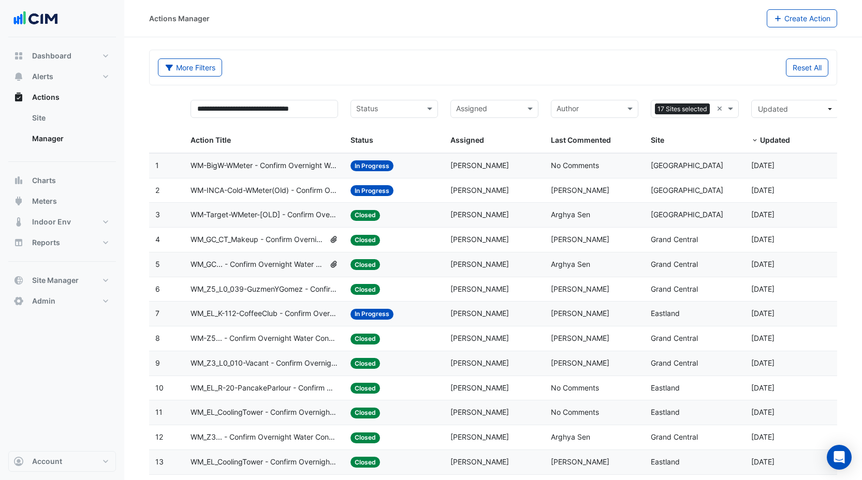
select select "***"
